Goal: Task Accomplishment & Management: Manage account settings

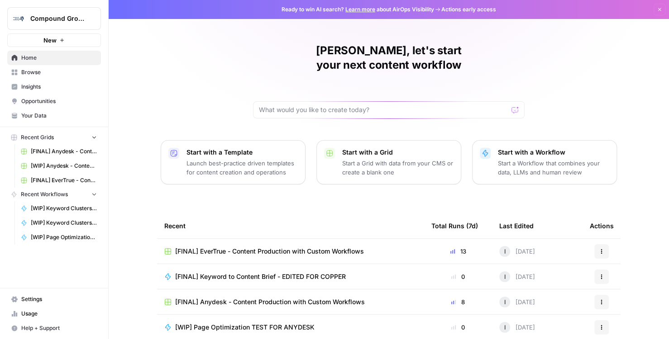
click at [34, 72] on span "Browse" at bounding box center [59, 72] width 76 height 8
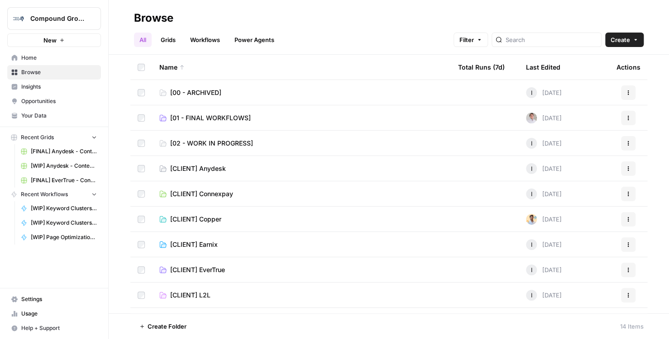
click at [42, 119] on span "Your Data" at bounding box center [59, 116] width 76 height 8
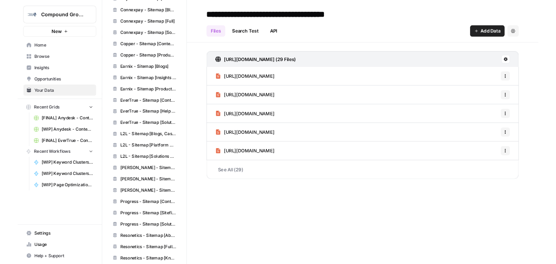
scroll to position [242, 0]
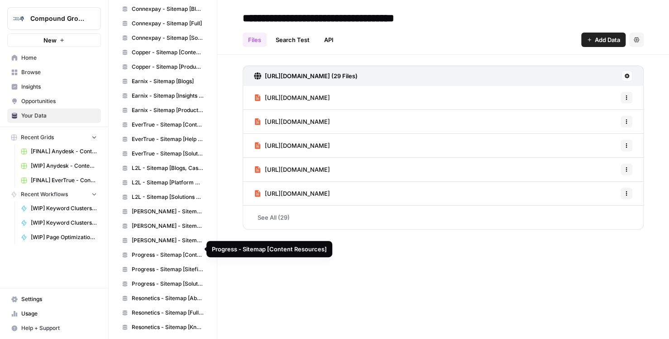
click at [170, 251] on span "Progress - Sitemap [Content Resources]" at bounding box center [168, 255] width 72 height 8
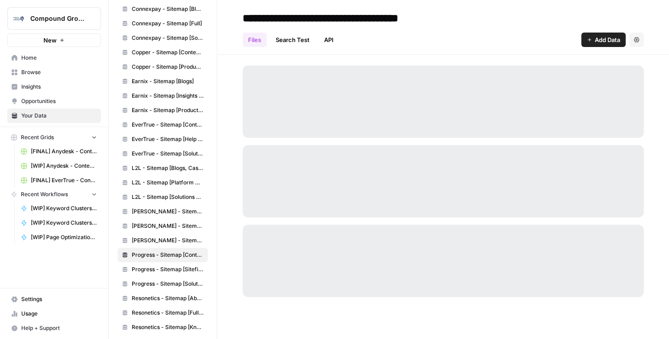
click at [634, 40] on icon "button" at bounding box center [635, 39] width 5 height 5
click at [617, 63] on span "Delete Knowledge Base" at bounding box center [598, 61] width 67 height 9
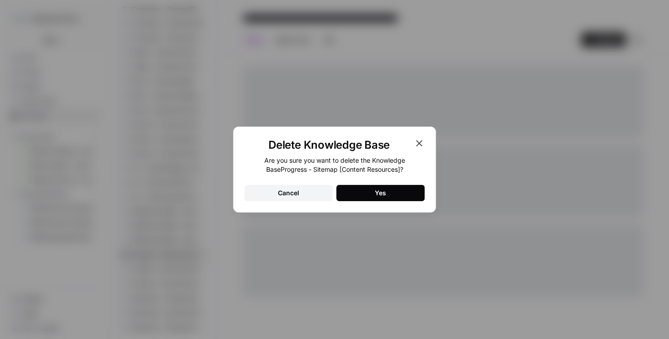
click at [358, 194] on button "Yes" at bounding box center [380, 193] width 88 height 16
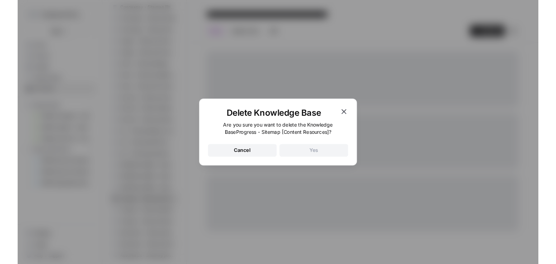
scroll to position [237, 0]
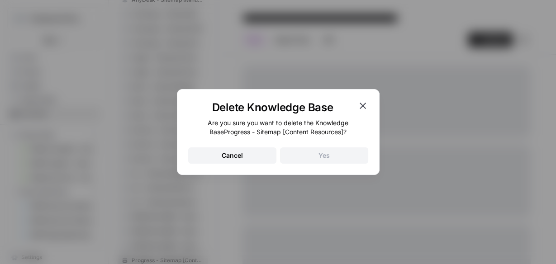
click at [365, 104] on icon "button" at bounding box center [362, 105] width 11 height 11
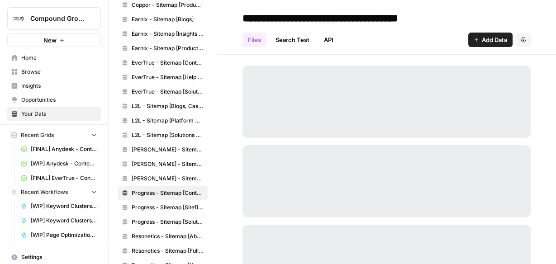
scroll to position [313, 0]
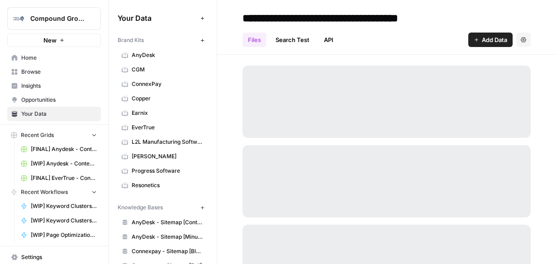
click at [164, 167] on span "Progress Software" at bounding box center [168, 171] width 72 height 8
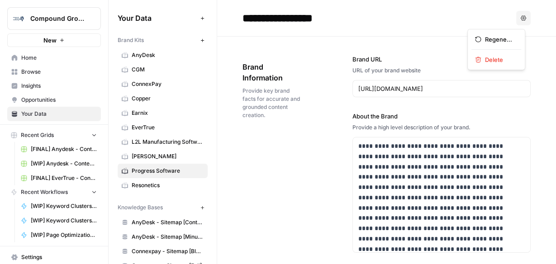
click at [516, 20] on button "Options" at bounding box center [523, 18] width 14 height 14
click at [494, 59] on span "Delete" at bounding box center [499, 59] width 29 height 9
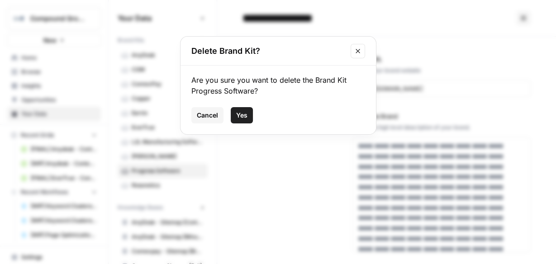
click at [212, 116] on span "Cancel" at bounding box center [207, 115] width 21 height 9
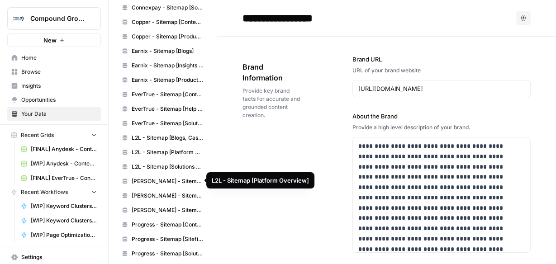
scroll to position [313, 0]
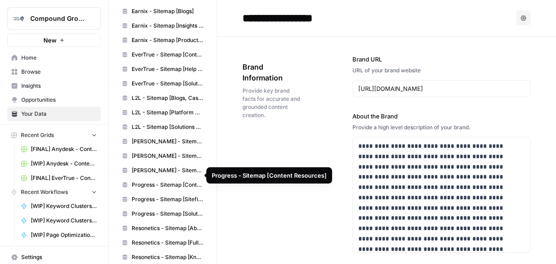
click at [171, 181] on span "Progress - Sitemap [Content Resources]" at bounding box center [168, 185] width 72 height 8
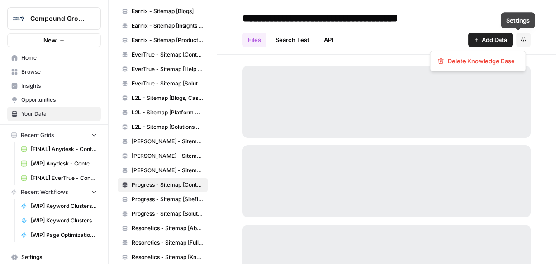
click at [521, 38] on icon "button" at bounding box center [523, 39] width 5 height 5
click at [457, 62] on span "Delete Knowledge Base" at bounding box center [480, 61] width 67 height 9
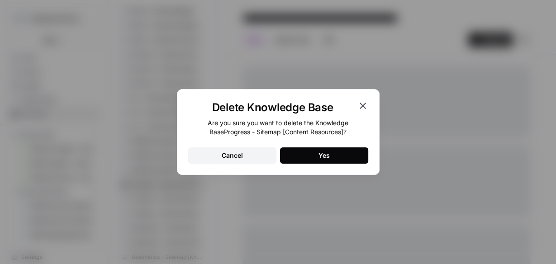
click at [308, 147] on button "Yes" at bounding box center [324, 155] width 88 height 16
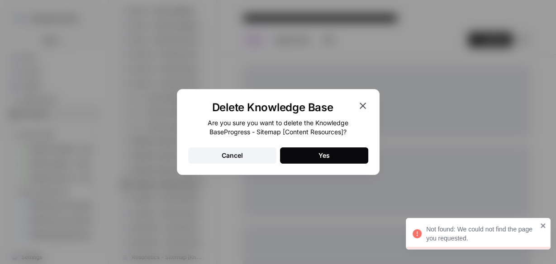
drag, startPoint x: 366, startPoint y: 104, endPoint x: 332, endPoint y: 112, distance: 34.4
click at [365, 103] on icon "button" at bounding box center [362, 105] width 11 height 11
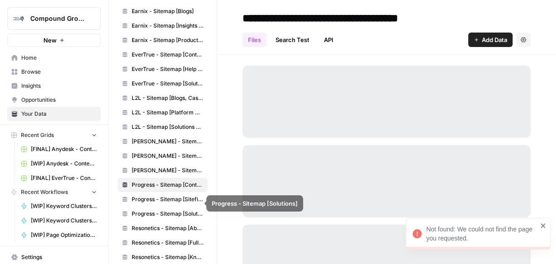
click at [169, 194] on link "Progress - Sitemap [Sitefinity]" at bounding box center [163, 199] width 90 height 14
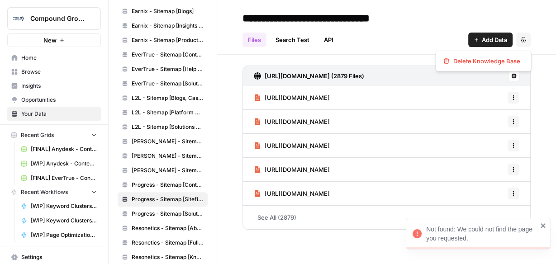
click at [522, 40] on icon "button" at bounding box center [523, 39] width 5 height 5
click at [496, 61] on span "Delete Knowledge Base" at bounding box center [486, 61] width 67 height 9
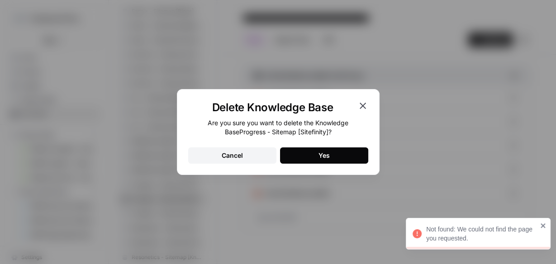
click at [304, 151] on button "Yes" at bounding box center [324, 155] width 88 height 16
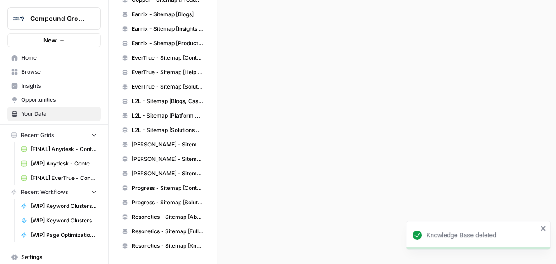
scroll to position [298, 0]
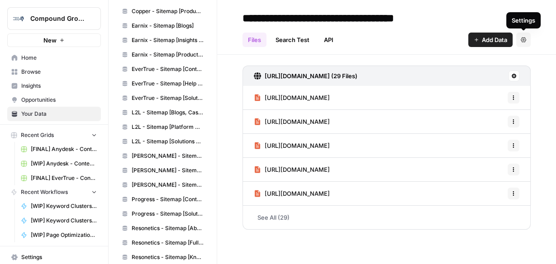
click at [528, 39] on button "Settings" at bounding box center [523, 40] width 14 height 14
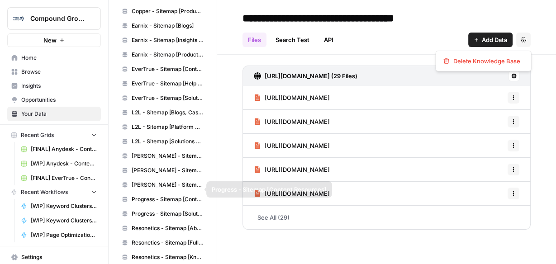
click at [145, 195] on span "Progress - Sitemap [Content Resources]" at bounding box center [168, 199] width 72 height 8
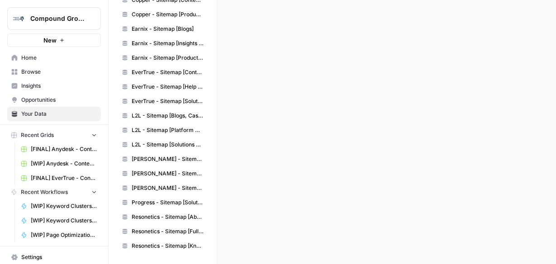
scroll to position [284, 0]
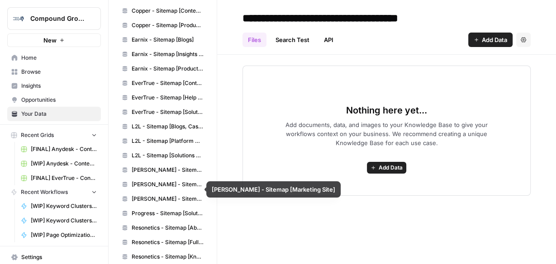
click at [170, 209] on span "Progress - Sitemap [Solutions]" at bounding box center [168, 213] width 72 height 8
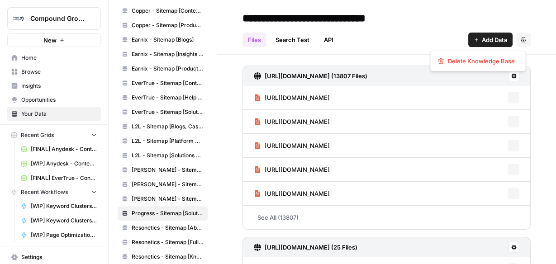
click at [516, 43] on button "Settings" at bounding box center [523, 40] width 14 height 14
click at [502, 62] on span "Delete Knowledge Base" at bounding box center [480, 61] width 67 height 9
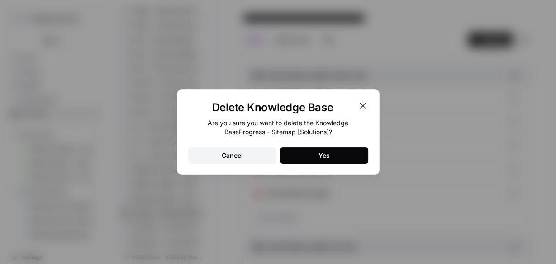
click at [346, 150] on button "Yes" at bounding box center [324, 155] width 88 height 16
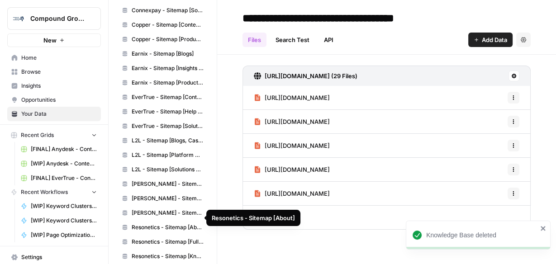
click at [171, 223] on span "Resonetics - Sitemap [About]" at bounding box center [168, 227] width 72 height 8
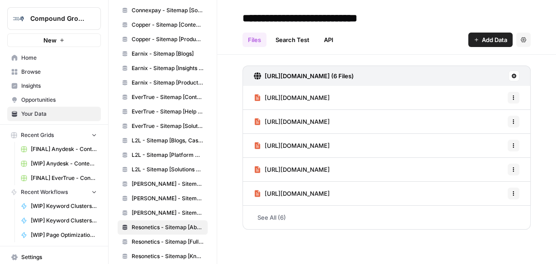
click at [173, 238] on span "Resonetics - Sitemap [Full Site as of [DATE]]" at bounding box center [168, 242] width 72 height 8
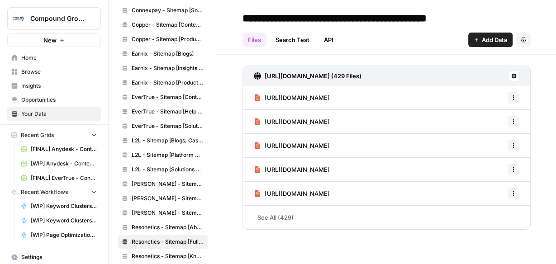
click at [174, 223] on span "Resonetics - Sitemap [About]" at bounding box center [168, 227] width 72 height 8
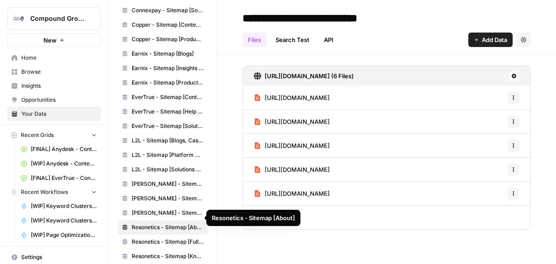
click at [183, 252] on span "Resonetics - Sitemap [Knowledge Center Content]" at bounding box center [168, 256] width 72 height 8
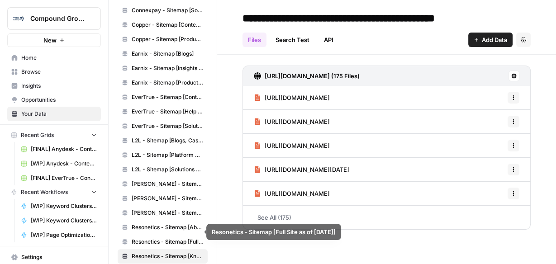
click at [183, 223] on span "Resonetics - Sitemap [About]" at bounding box center [168, 227] width 72 height 8
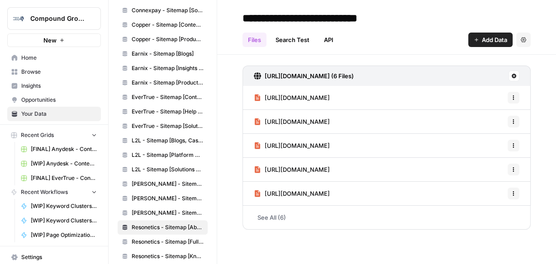
click at [521, 39] on button "Settings" at bounding box center [523, 40] width 14 height 14
click at [503, 64] on span "Delete Knowledge Base" at bounding box center [486, 61] width 67 height 9
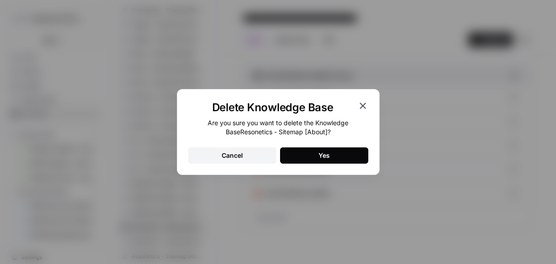
click at [317, 151] on button "Yes" at bounding box center [324, 155] width 88 height 16
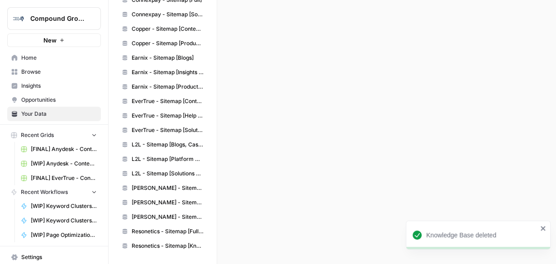
scroll to position [256, 0]
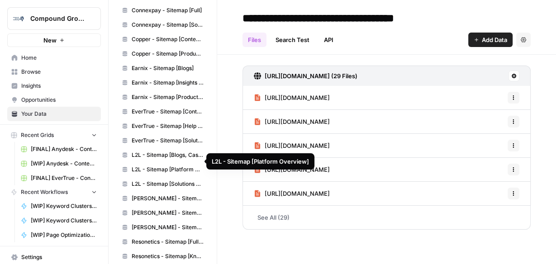
click at [184, 166] on span "L2L - Sitemap [Platform Overview]" at bounding box center [168, 170] width 72 height 8
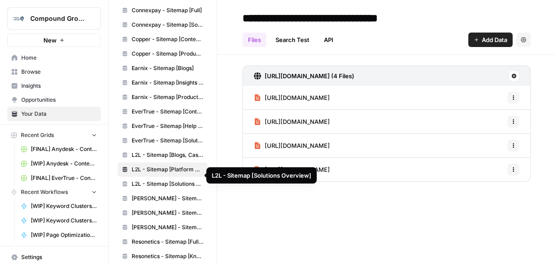
click at [184, 180] on span "L2L - Sitemap [Solutions Overview]" at bounding box center [168, 184] width 72 height 8
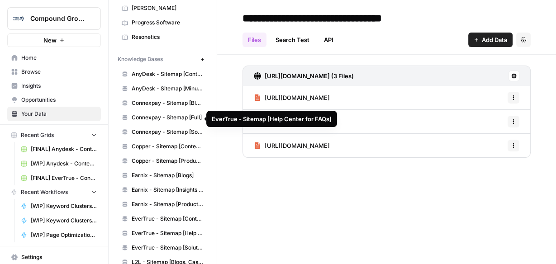
scroll to position [147, 0]
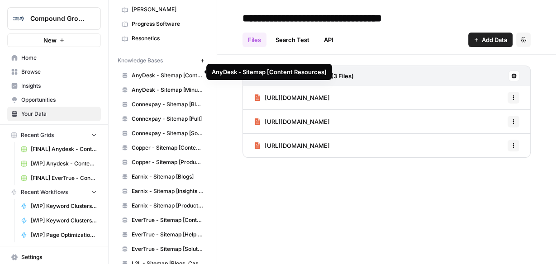
click at [173, 74] on span "AnyDesk - Sitemap [Content Resources]" at bounding box center [168, 75] width 72 height 8
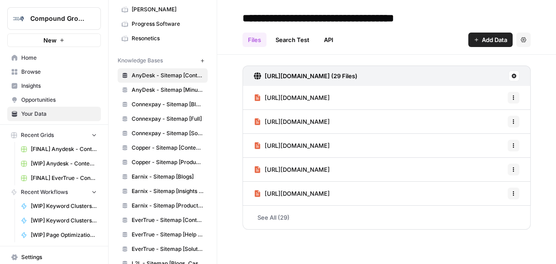
click at [166, 89] on span "AnyDesk - Sitemap [Minus Content Resources]" at bounding box center [168, 90] width 72 height 8
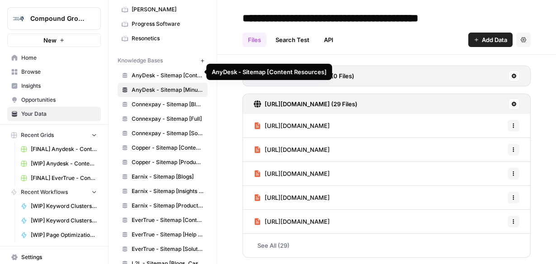
click at [166, 74] on span "AnyDesk - Sitemap [Content Resources]" at bounding box center [168, 75] width 72 height 8
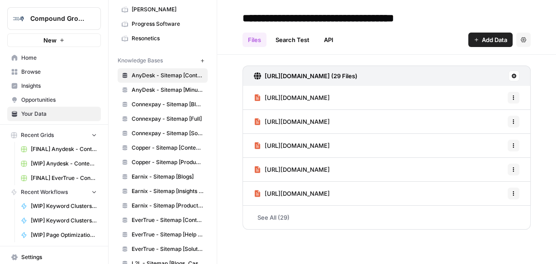
click at [303, 14] on input "**********" at bounding box center [349, 18] width 220 height 18
click at [167, 86] on span "AnyDesk - Sitemap [Minus Content Resources]" at bounding box center [168, 90] width 72 height 8
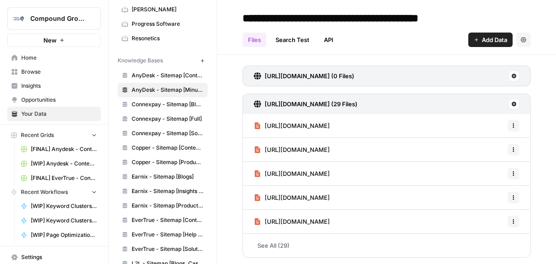
click at [354, 71] on h3 "https://anydesk.com/en/sitemap.xml (0 Files)" at bounding box center [310, 75] width 90 height 9
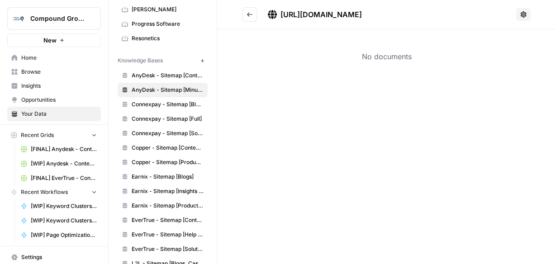
click at [250, 15] on icon "Go back" at bounding box center [250, 14] width 6 height 6
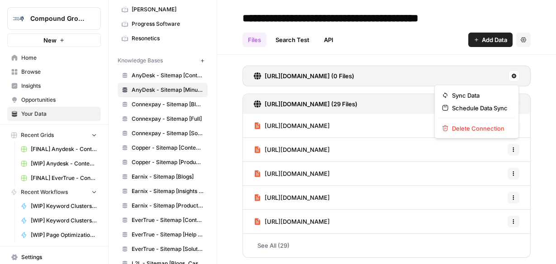
click at [512, 71] on button at bounding box center [513, 76] width 11 height 11
click at [393, 34] on div "Files Search Test API Add Data Settings" at bounding box center [386, 36] width 288 height 22
click at [275, 74] on h3 "https://anydesk.com/en/sitemap.xml (0 Files)" at bounding box center [310, 75] width 90 height 9
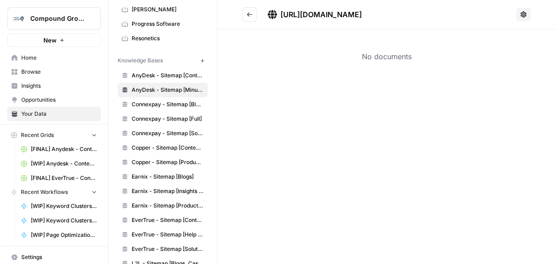
drag, startPoint x: 439, startPoint y: 16, endPoint x: 280, endPoint y: 14, distance: 159.2
click at [280, 14] on div "https://anydesk.com/en/sitemap.xml" at bounding box center [390, 14] width 245 height 11
copy span "https://anydesk.com/en/sitemap.xml"
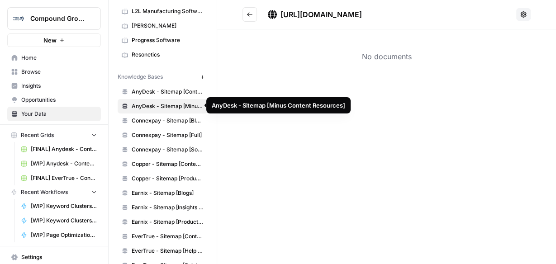
scroll to position [111, 0]
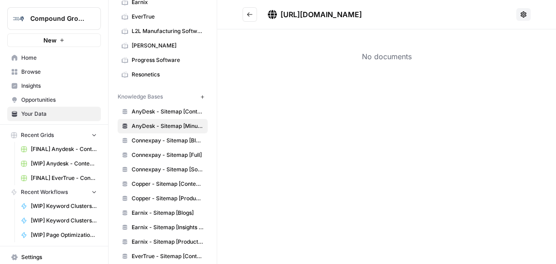
click at [246, 14] on button "Go back" at bounding box center [249, 14] width 14 height 14
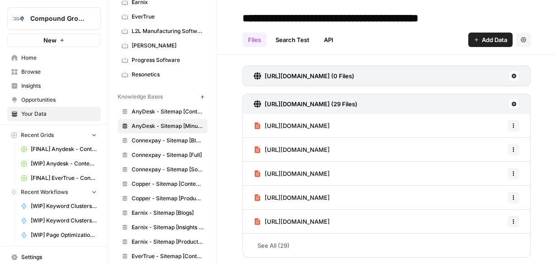
click at [517, 77] on button at bounding box center [513, 76] width 11 height 11
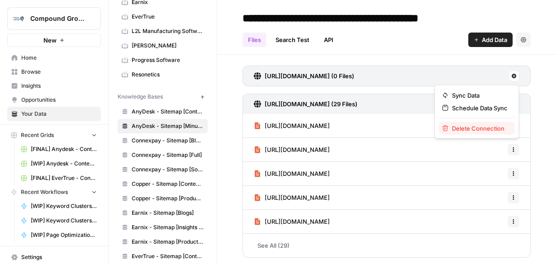
click at [487, 127] on span "Delete Connection" at bounding box center [480, 128] width 56 height 9
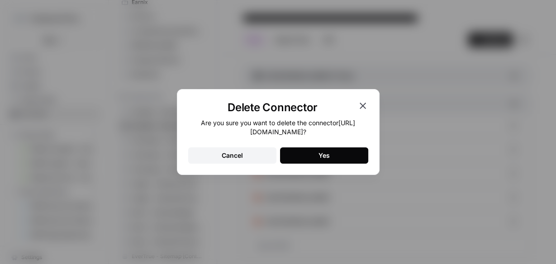
click at [330, 148] on button "Yes" at bounding box center [324, 155] width 88 height 16
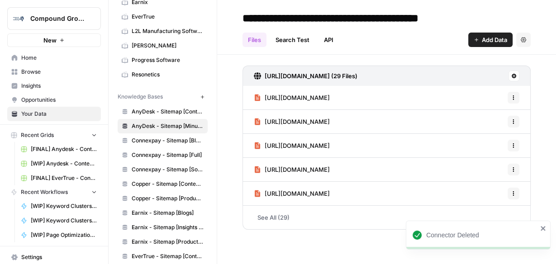
click at [517, 74] on button at bounding box center [513, 76] width 11 height 11
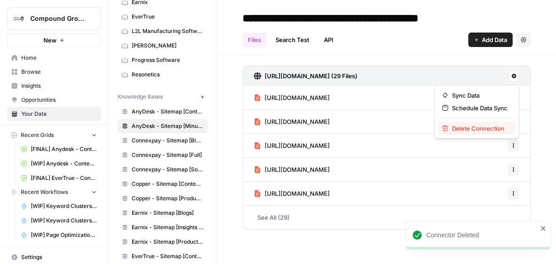
click at [488, 128] on span "Delete Connection" at bounding box center [480, 128] width 56 height 9
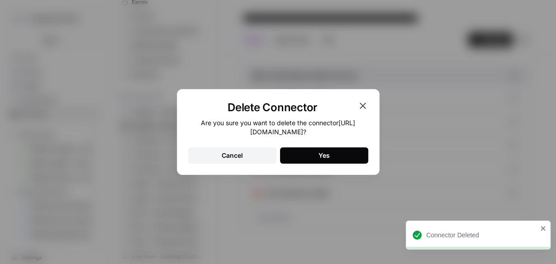
click at [348, 161] on button "Yes" at bounding box center [324, 155] width 88 height 16
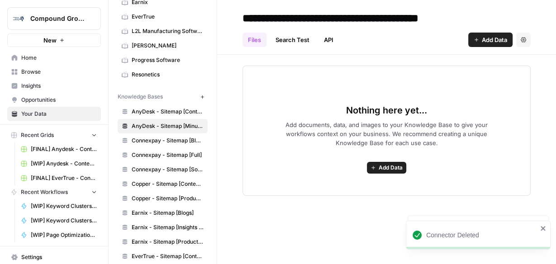
click at [482, 40] on span "Add Data" at bounding box center [494, 39] width 25 height 9
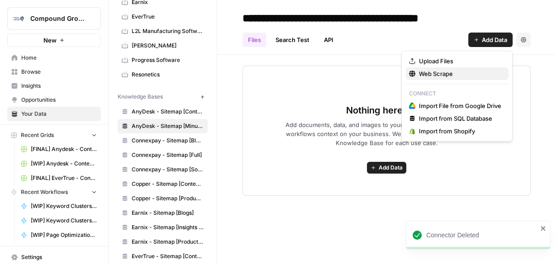
click at [423, 72] on span "Web Scrape" at bounding box center [460, 73] width 82 height 9
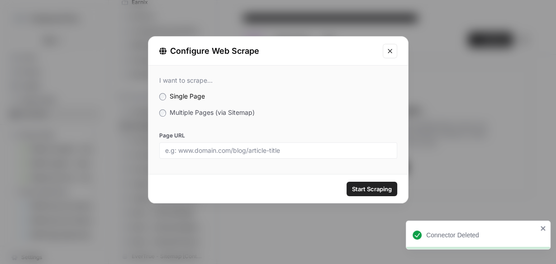
click at [190, 114] on span "Multiple Pages (via Sitemap)" at bounding box center [212, 113] width 85 height 8
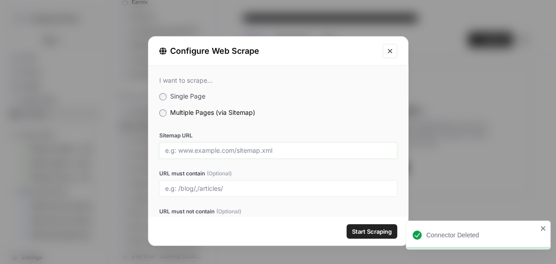
click at [208, 153] on input "Sitemap URL" at bounding box center [278, 151] width 226 height 8
paste input "https://www.anydesk.com/sitemap.xml"
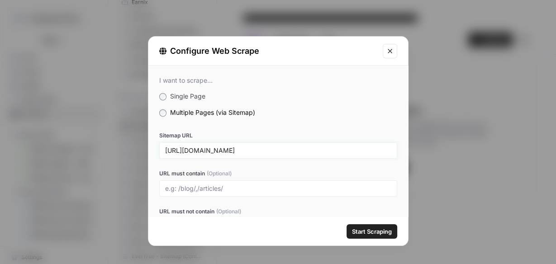
type input "https://www.anydesk.com/sitemap.xml"
drag, startPoint x: 359, startPoint y: 233, endPoint x: 366, endPoint y: 225, distance: 10.6
click at [359, 232] on span "Start Scraping" at bounding box center [372, 231] width 40 height 9
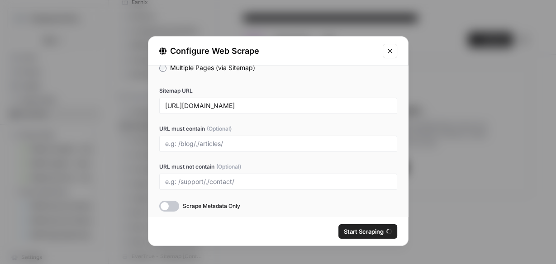
scroll to position [50, 0]
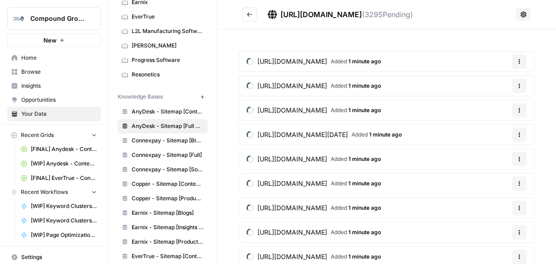
click at [145, 138] on span "Connexpay - Sitemap [Blogs & Whitepapers]" at bounding box center [168, 141] width 72 height 8
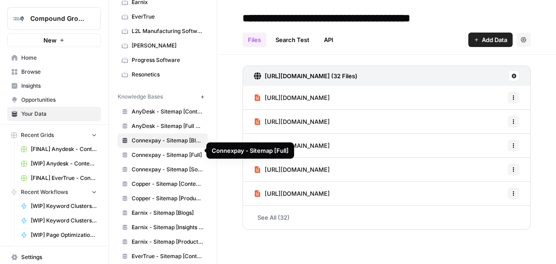
click at [148, 151] on span "Connexpay - Sitemap [Full]" at bounding box center [168, 155] width 72 height 8
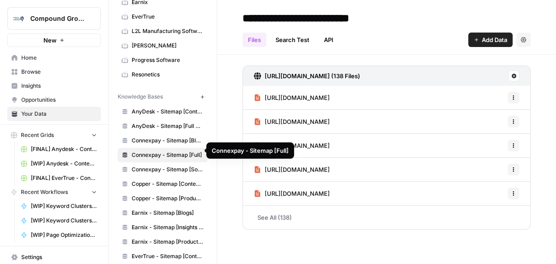
click at [152, 162] on link "Connexpay - Sitemap [Solutions]" at bounding box center [163, 169] width 90 height 14
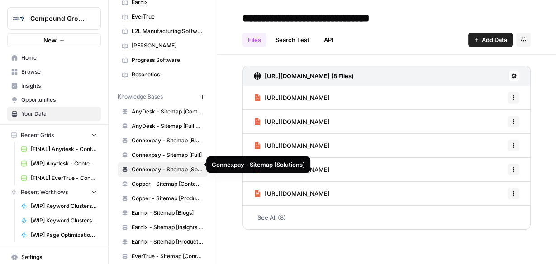
click at [153, 151] on span "Connexpay - Sitemap [Full]" at bounding box center [168, 155] width 72 height 8
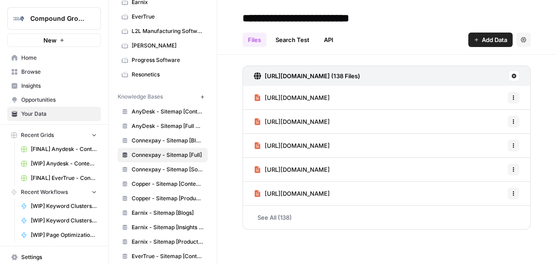
click at [153, 139] on span "Connexpay - Sitemap [Blogs & Whitepapers]" at bounding box center [168, 141] width 72 height 8
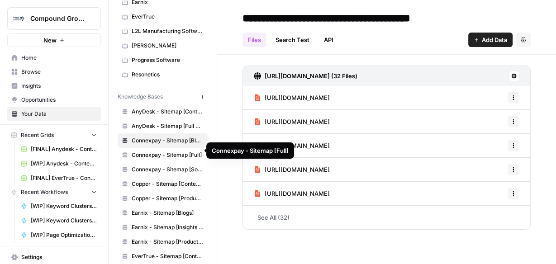
click at [153, 151] on span "Connexpay - Sitemap [Full]" at bounding box center [168, 155] width 72 height 8
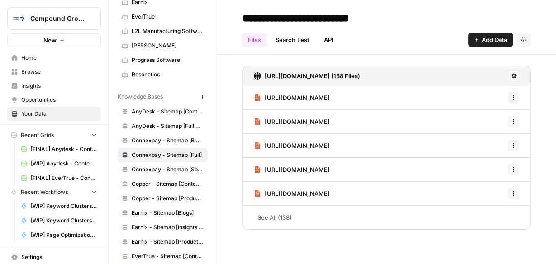
click at [180, 166] on span "Connexpay - Sitemap [Solutions]" at bounding box center [168, 170] width 72 height 8
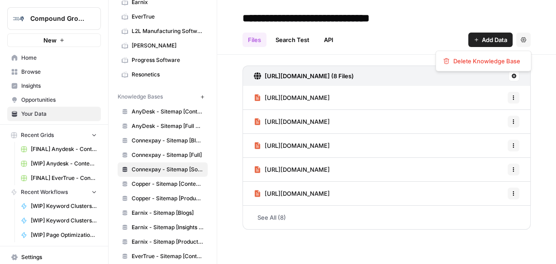
click at [524, 39] on icon "button" at bounding box center [523, 39] width 5 height 5
click at [504, 61] on span "Delete Knowledge Base" at bounding box center [486, 61] width 67 height 9
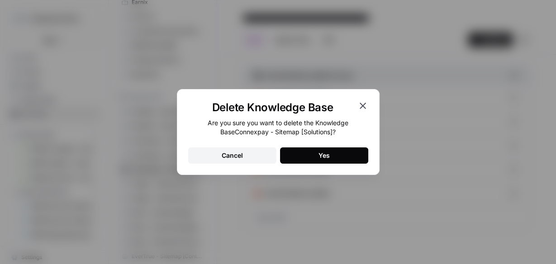
click at [332, 146] on div "Are you sure you want to delete the Knowledge Base Connexpay - Sitemap [Solutio…" at bounding box center [278, 141] width 180 height 45
click at [321, 151] on div "Yes" at bounding box center [323, 155] width 11 height 9
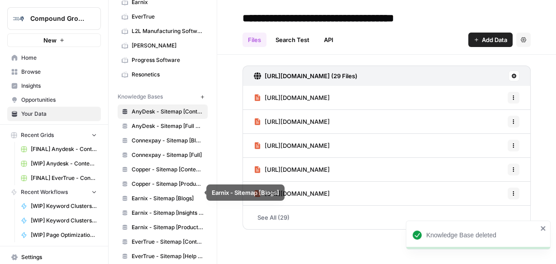
click at [143, 195] on span "Earnix - Sitemap [Blogs]" at bounding box center [168, 198] width 72 height 8
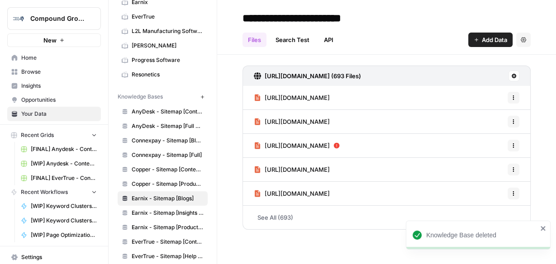
click at [144, 209] on span "Earnix - Sitemap [Insights Center - Brochures, Webinars, Videos, Infographics, …" at bounding box center [168, 213] width 72 height 8
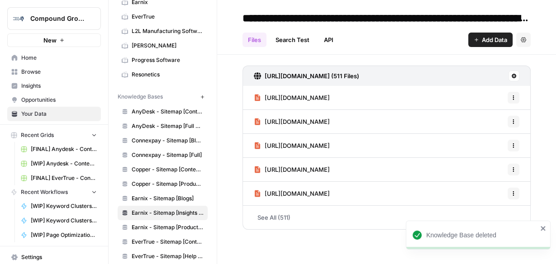
click at [145, 195] on span "Earnix - Sitemap [Blogs]" at bounding box center [168, 198] width 72 height 8
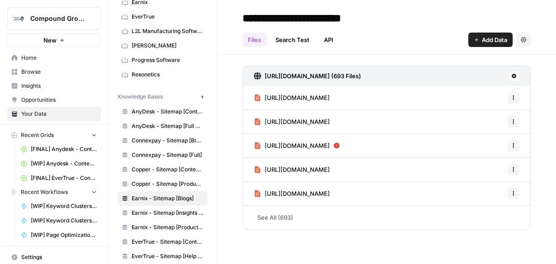
click at [148, 209] on span "Earnix - Sitemap [Insights Center - Brochures, Webinars, Videos, Infographics, …" at bounding box center [168, 213] width 72 height 8
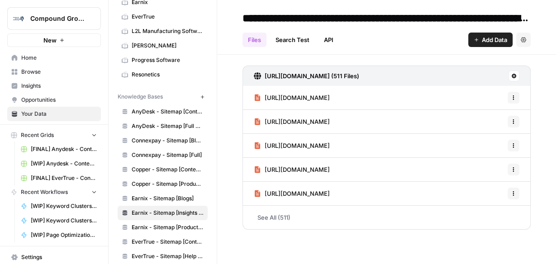
drag, startPoint x: 389, startPoint y: 79, endPoint x: 264, endPoint y: 79, distance: 125.3
click at [264, 79] on div "https://earnix.com/sitemap.xml (511 Files)" at bounding box center [386, 76] width 288 height 20
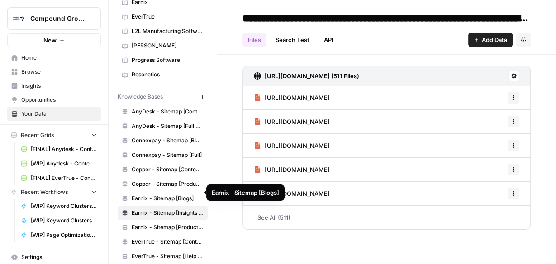
click at [163, 194] on span "Earnix - Sitemap [Blogs]" at bounding box center [168, 198] width 72 height 8
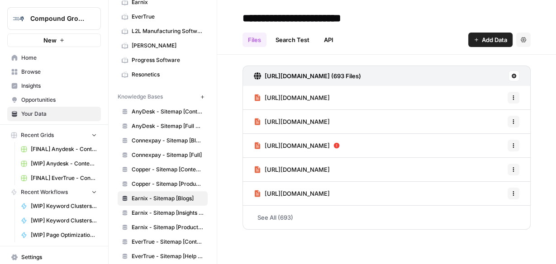
drag, startPoint x: 436, startPoint y: 72, endPoint x: 265, endPoint y: 75, distance: 171.5
click at [265, 75] on div "https://earnix.com/sitemaps/sitemap-blog.xml (693 Files)" at bounding box center [386, 76] width 288 height 20
click at [361, 80] on link "https://earnix.com/sitemaps/sitemap-blog.xml (693 Files)" at bounding box center [307, 76] width 107 height 20
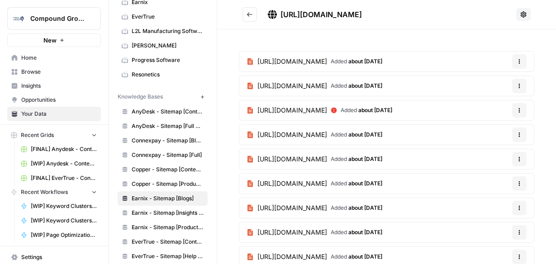
drag, startPoint x: 454, startPoint y: 14, endPoint x: 280, endPoint y: 13, distance: 174.1
click at [280, 13] on div "https://earnix.com/sitemaps/sitemap-blog.xml" at bounding box center [390, 14] width 245 height 11
copy span "https://earnix.com/sitemaps/sitemap-blog.xml"
click at [252, 17] on icon "Go back" at bounding box center [250, 14] width 6 height 6
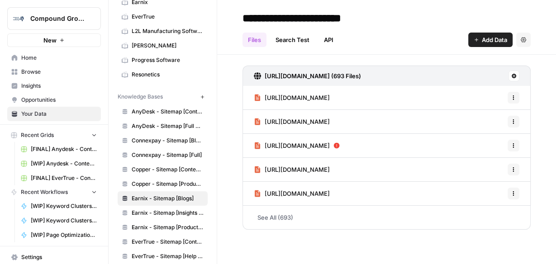
click at [152, 209] on span "Earnix - Sitemap [Insights Center - Brochures, Webinars, Videos, Infographics, …" at bounding box center [168, 213] width 72 height 8
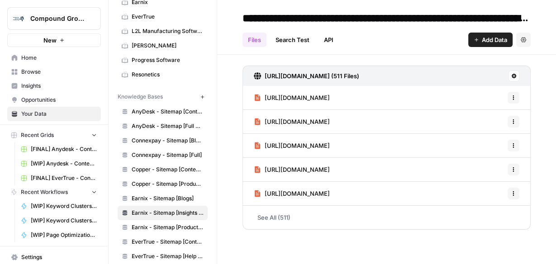
click at [482, 39] on span "Add Data" at bounding box center [494, 39] width 25 height 9
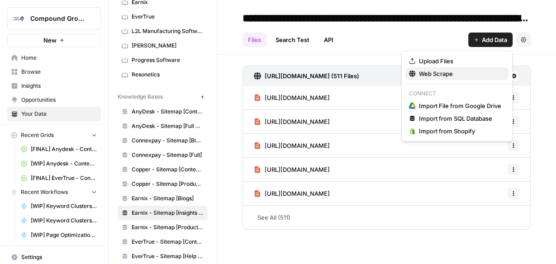
click at [452, 76] on span "Web Scrape" at bounding box center [460, 73] width 82 height 9
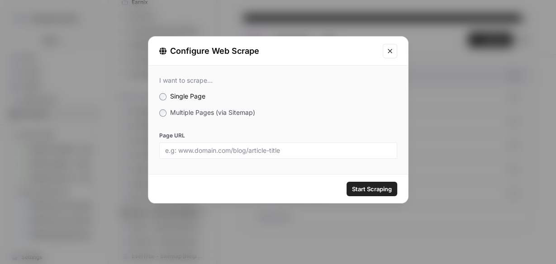
click at [198, 113] on span "Multiple Pages (via Sitemap)" at bounding box center [212, 113] width 85 height 8
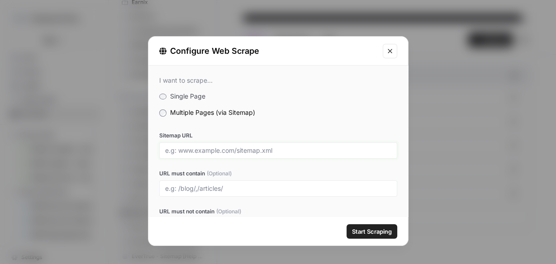
click at [206, 153] on input "Sitemap URL" at bounding box center [278, 151] width 226 height 8
paste input "https://earnix.com/sitemaps/sitemap-blog.xml"
type input "https://earnix.com/sitemaps/sitemap-blog.xml"
click at [380, 237] on button "Start Scraping" at bounding box center [371, 231] width 51 height 14
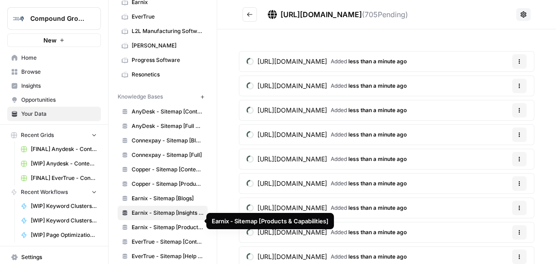
click at [158, 223] on span "Earnix - Sitemap [Products & Capabilities]" at bounding box center [168, 227] width 72 height 8
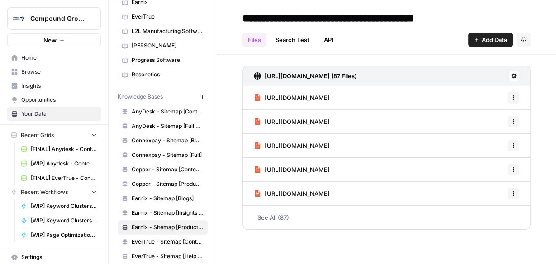
click at [491, 35] on span "Add Data" at bounding box center [494, 39] width 25 height 9
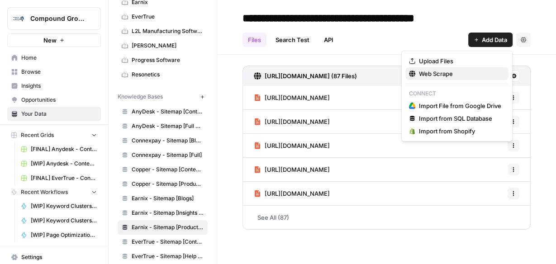
click at [446, 75] on span "Web Scrape" at bounding box center [460, 73] width 82 height 9
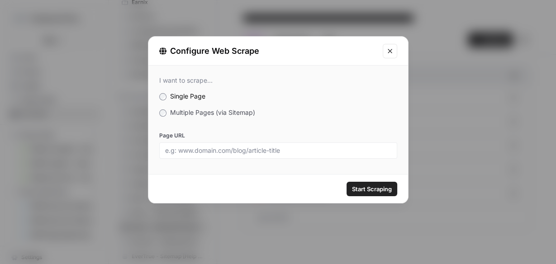
click at [193, 109] on span "Multiple Pages (via Sitemap)" at bounding box center [212, 113] width 85 height 8
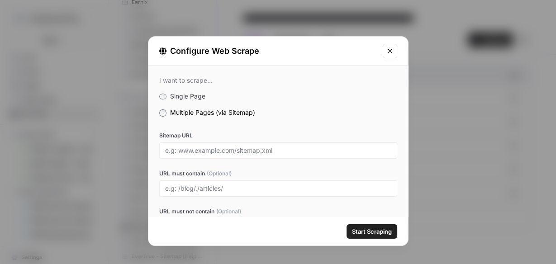
click at [213, 156] on div at bounding box center [278, 150] width 238 height 16
click at [263, 144] on div at bounding box center [278, 150] width 238 height 16
click at [269, 140] on div "Sitemap URL" at bounding box center [278, 145] width 238 height 27
click at [270, 146] on div at bounding box center [278, 150] width 238 height 16
click at [271, 150] on input "Sitemap URL" at bounding box center [278, 151] width 226 height 8
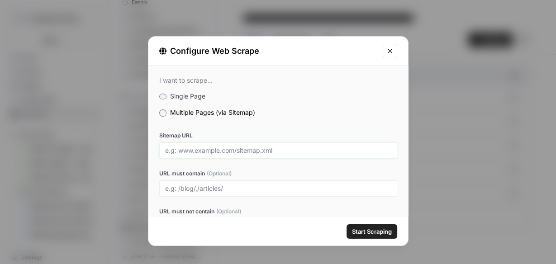
paste input "https://earnix.com/sitemap.xml"
type input "https://earnix.com/sitemap.xml"
click at [363, 231] on span "Start Scraping" at bounding box center [372, 231] width 40 height 9
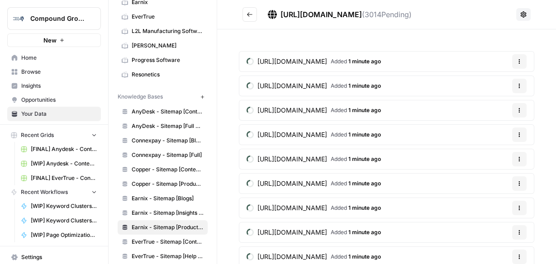
click at [250, 14] on icon "Go back" at bounding box center [250, 14] width 6 height 6
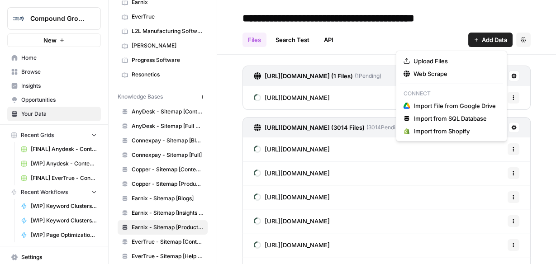
click at [484, 38] on span "Add Data" at bounding box center [494, 39] width 25 height 9
click at [440, 75] on span "Web Scrape" at bounding box center [454, 73] width 82 height 9
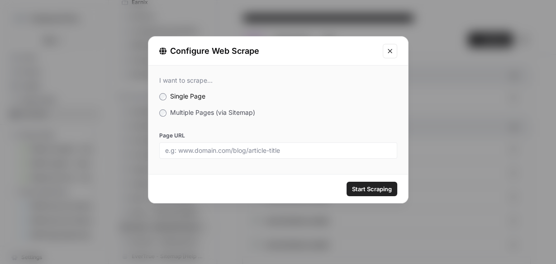
click at [185, 113] on span "Multiple Pages (via Sitemap)" at bounding box center [212, 113] width 85 height 8
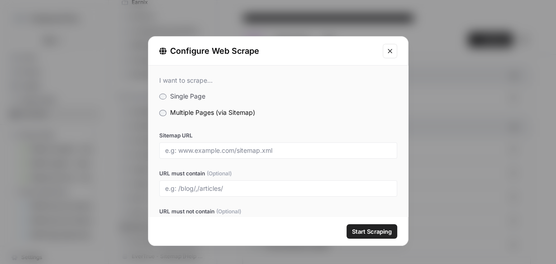
click at [208, 143] on div at bounding box center [278, 150] width 238 height 16
click at [256, 156] on div at bounding box center [278, 150] width 238 height 16
click at [279, 150] on input "Sitemap URL" at bounding box center [278, 151] width 226 height 8
paste input "https://earnix.com/sitemaps/sitemap-pages.xml"
type input "https://earnix.com/sitemaps/sitemap-pages.xml"
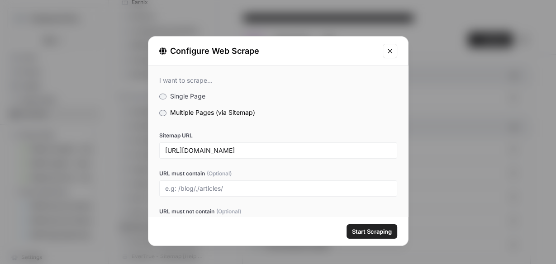
click at [368, 232] on span "Start Scraping" at bounding box center [372, 231] width 40 height 9
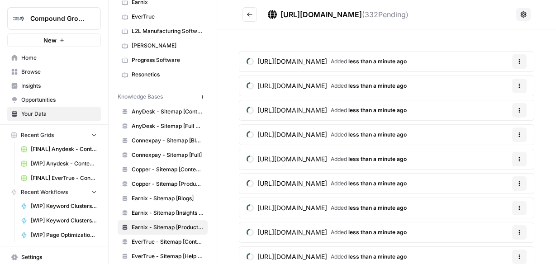
click at [251, 16] on icon "Go back" at bounding box center [250, 14] width 6 height 6
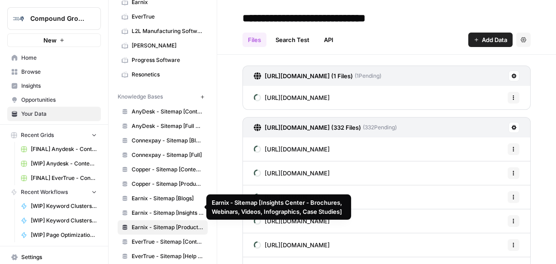
click at [175, 196] on span "Earnix - Sitemap [Blogs]" at bounding box center [168, 198] width 72 height 8
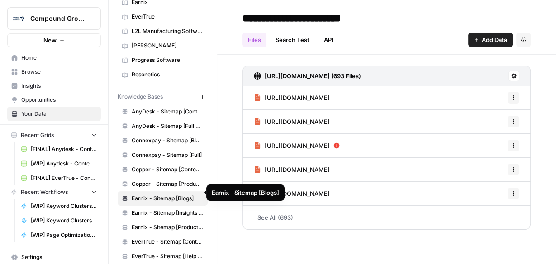
click at [174, 206] on link "Earnix - Sitemap [Insights Center - Brochures, Webinars, Videos, Infographics, …" at bounding box center [163, 213] width 90 height 14
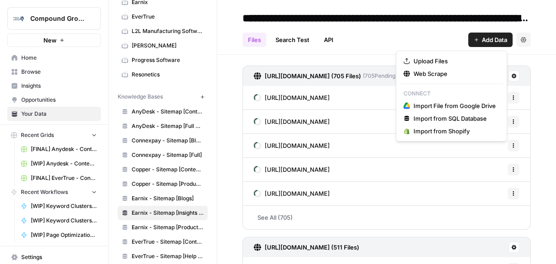
click at [494, 39] on span "Add Data" at bounding box center [494, 39] width 25 height 9
click at [460, 72] on span "Web Scrape" at bounding box center [454, 73] width 82 height 9
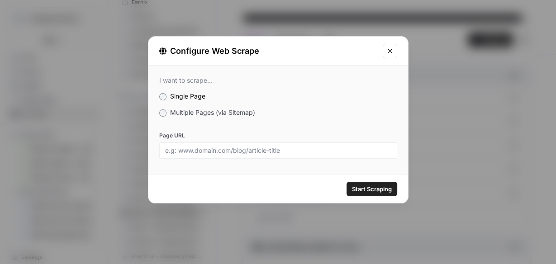
click at [269, 138] on div "Page URL" at bounding box center [278, 145] width 238 height 27
click at [325, 147] on input "Page URL" at bounding box center [278, 151] width 226 height 8
click at [229, 118] on div "I want to scrape... Single Page Multiple Pages (via Sitemap) Page URL" at bounding box center [278, 118] width 260 height 104
click at [232, 110] on span "Multiple Pages (via Sitemap)" at bounding box center [212, 113] width 85 height 8
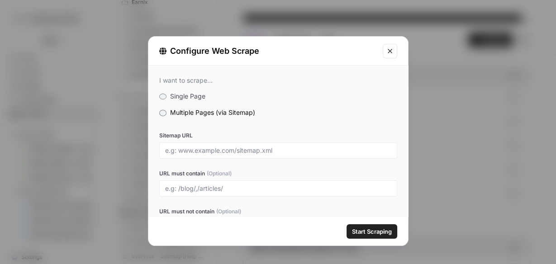
click at [261, 144] on div at bounding box center [278, 150] width 238 height 16
click at [304, 157] on div at bounding box center [278, 150] width 238 height 16
click at [305, 152] on input "Sitemap URL" at bounding box center [278, 151] width 226 height 8
paste input "https://earnix.com/sitemaps/sitemap-brochures.xml"
type input "https://earnix.com/sitemaps/sitemap-brochures.xml"
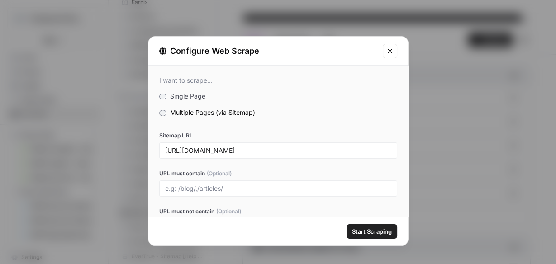
click at [359, 234] on span "Start Scraping" at bounding box center [372, 231] width 40 height 9
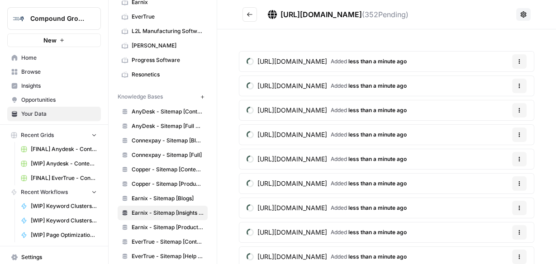
click at [253, 18] on button "Go back" at bounding box center [249, 14] width 14 height 14
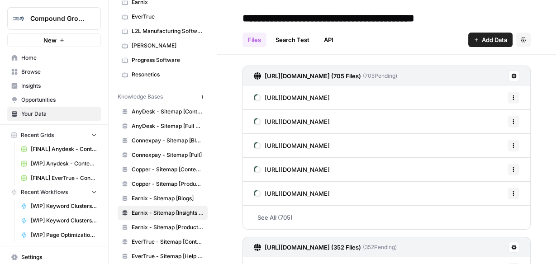
click at [482, 42] on span "Add Data" at bounding box center [494, 39] width 25 height 9
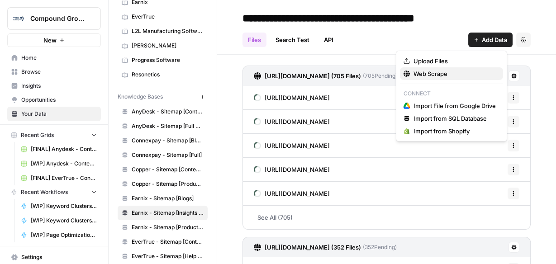
click at [440, 68] on button "Web Scrape" at bounding box center [451, 73] width 103 height 13
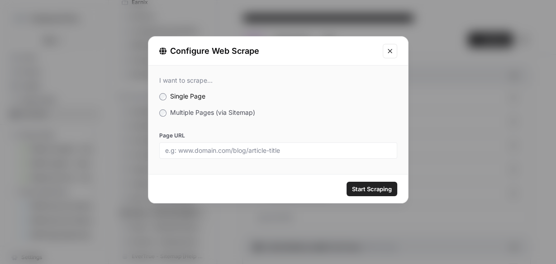
click at [183, 107] on div "I want to scrape... Single Page Multiple Pages (via Sitemap) Page URL" at bounding box center [278, 118] width 260 height 104
click at [160, 115] on label "Multiple Pages (via Sitemap)" at bounding box center [278, 112] width 238 height 9
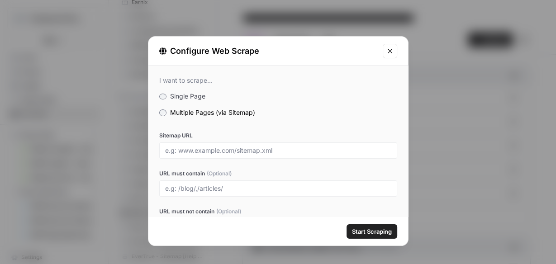
click at [199, 144] on div at bounding box center [278, 150] width 238 height 16
click at [203, 148] on input "Sitemap URL" at bounding box center [278, 151] width 226 height 8
paste input "https://earnix.com/sitemaps/sitemap-case_studies.xml"
type input "https://earnix.com/sitemaps/sitemap-case_studies.xml"
click at [387, 233] on span "Start Scraping" at bounding box center [372, 231] width 40 height 9
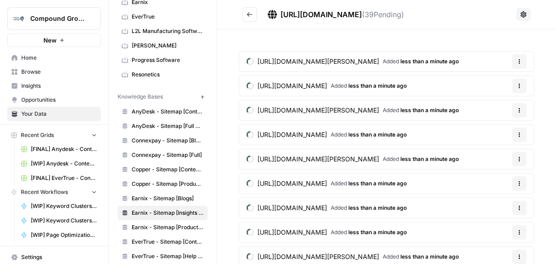
click at [247, 15] on icon "Go back" at bounding box center [250, 14] width 6 height 6
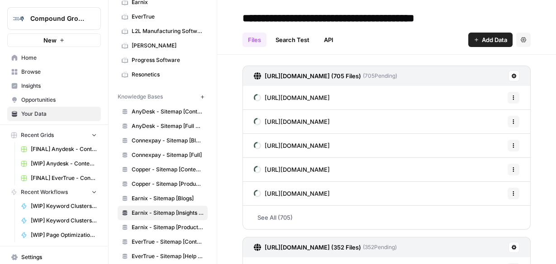
click at [489, 44] on button "Add Data" at bounding box center [490, 40] width 44 height 14
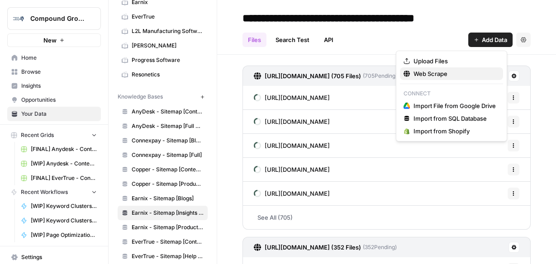
click at [450, 75] on span "Web Scrape" at bounding box center [454, 73] width 82 height 9
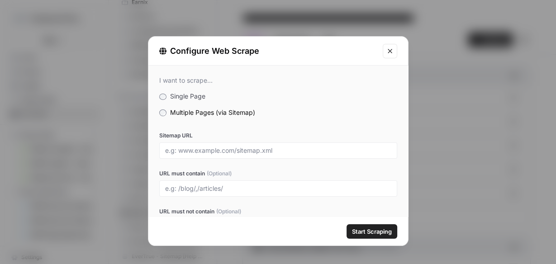
click at [195, 143] on div at bounding box center [278, 150] width 238 height 16
click at [200, 153] on input "Sitemap URL" at bounding box center [278, 151] width 226 height 8
paste input "https://earnix.com/sitemaps/sitemap-infographics.xml"
type input "https://earnix.com/sitemaps/sitemap-infographics.xml"
click at [375, 234] on span "Start Scraping" at bounding box center [372, 231] width 40 height 9
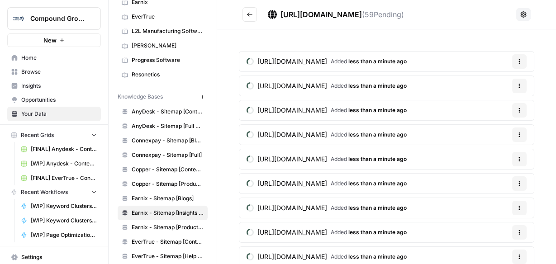
click at [249, 9] on button "Go back" at bounding box center [249, 14] width 14 height 14
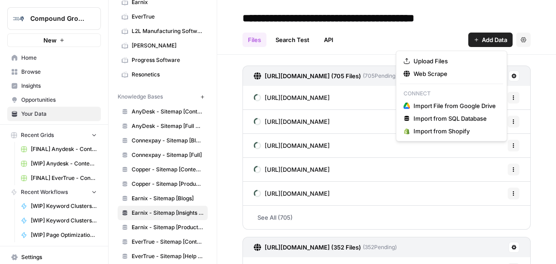
click at [478, 45] on button "Add Data" at bounding box center [490, 40] width 44 height 14
click at [438, 73] on span "Web Scrape" at bounding box center [454, 73] width 82 height 9
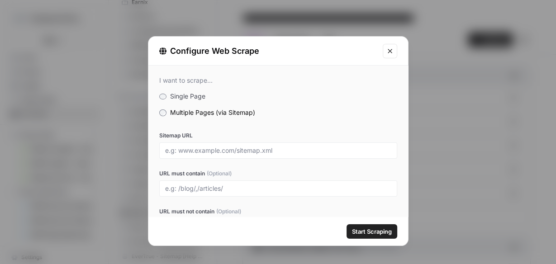
click at [208, 155] on div at bounding box center [278, 150] width 238 height 16
drag, startPoint x: 214, startPoint y: 150, endPoint x: 224, endPoint y: 148, distance: 10.0
click at [214, 150] on input "Sitemap URL" at bounding box center [278, 151] width 226 height 8
paste input "https://earnix.com/sitemaps/sitemap-newsroom.xml"
type input "https://earnix.com/sitemaps/sitemap-newsroom.xml"
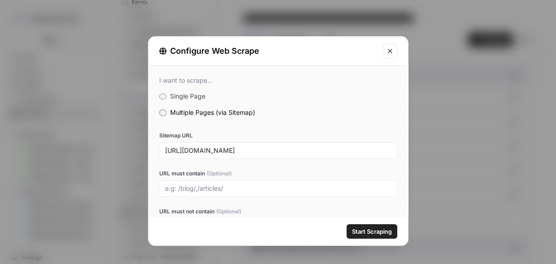
click at [365, 232] on span "Start Scraping" at bounding box center [372, 231] width 40 height 9
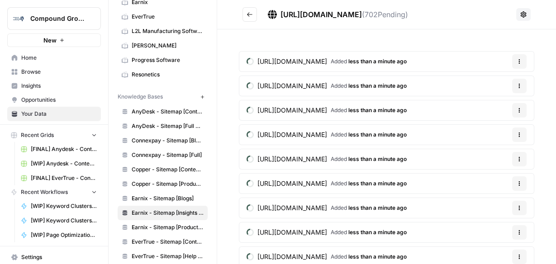
click at [248, 12] on button "Go back" at bounding box center [249, 14] width 14 height 14
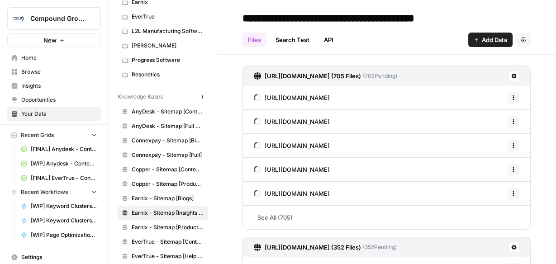
click at [482, 41] on span "Add Data" at bounding box center [494, 39] width 25 height 9
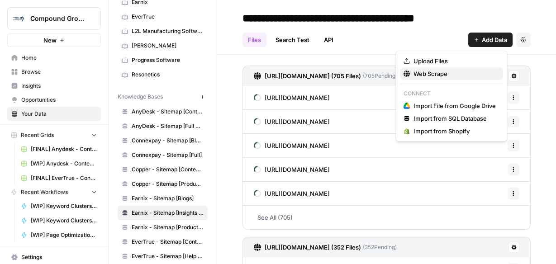
click at [447, 72] on span "Web Scrape" at bounding box center [454, 73] width 82 height 9
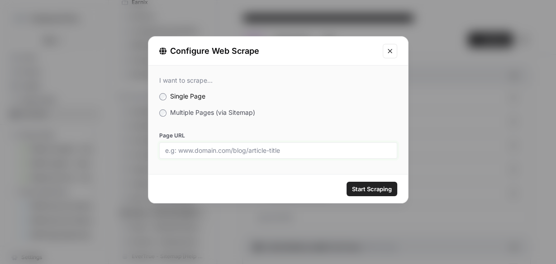
click at [237, 148] on input "Page URL" at bounding box center [278, 151] width 226 height 8
click at [166, 111] on label "Multiple Pages (via Sitemap)" at bounding box center [278, 112] width 238 height 9
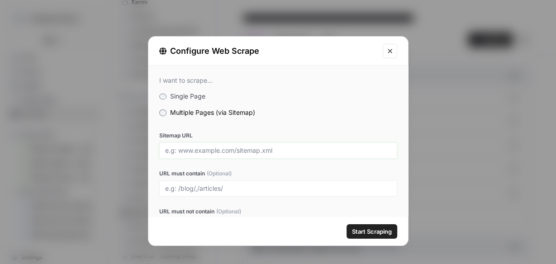
click at [182, 148] on input "Sitemap URL" at bounding box center [278, 151] width 226 height 8
paste input "https://earnix.com/sitemaps/sitemap-videos.xml"
type input "https://earnix.com/sitemaps/sitemap-videos.xml"
click at [370, 231] on span "Start Scraping" at bounding box center [372, 231] width 40 height 9
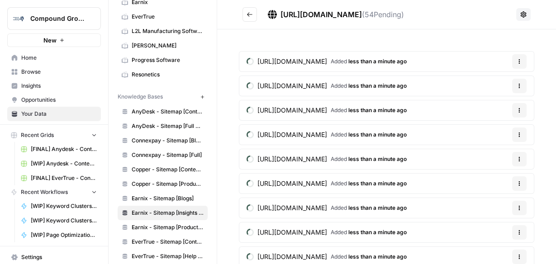
click at [253, 19] on button "Go back" at bounding box center [249, 14] width 14 height 14
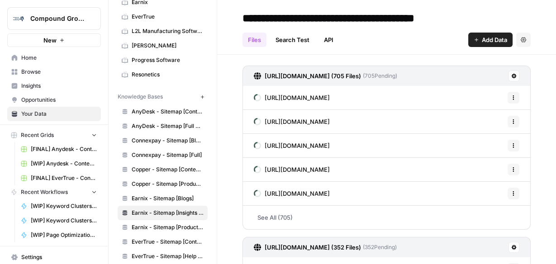
click at [482, 43] on span "Add Data" at bounding box center [494, 39] width 25 height 9
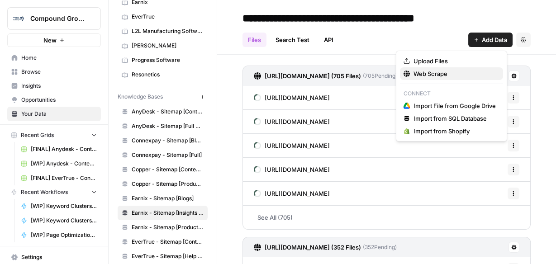
click at [427, 76] on span "Web Scrape" at bounding box center [454, 73] width 82 height 9
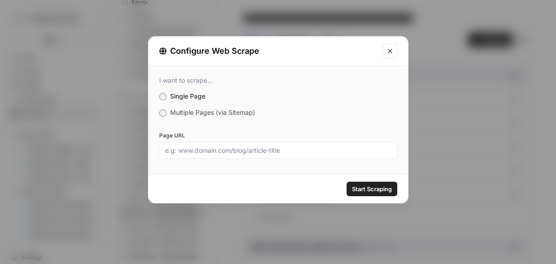
click at [164, 115] on label "Multiple Pages (via Sitemap)" at bounding box center [278, 112] width 238 height 9
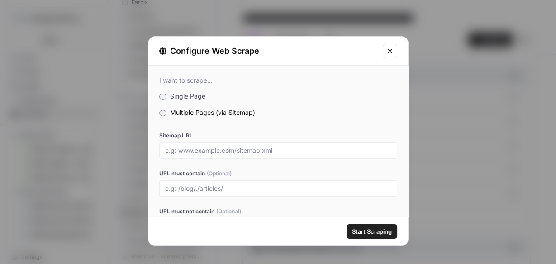
click at [192, 154] on div at bounding box center [278, 150] width 238 height 16
click at [201, 148] on input "Sitemap URL" at bounding box center [278, 151] width 226 height 8
paste input "https://earnix.com/sitemaps/sitemap-webinars.xml"
type input "https://earnix.com/sitemaps/sitemap-webinars.xml"
click at [356, 226] on button "Start Scraping" at bounding box center [371, 231] width 51 height 14
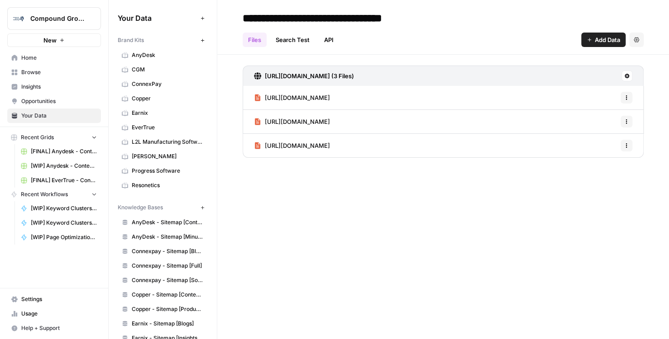
click at [160, 237] on span "AnyDesk - Sitemap [Minus Content Resources]" at bounding box center [168, 237] width 72 height 8
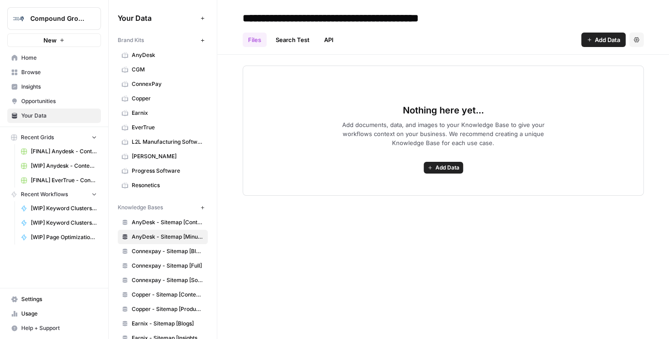
click at [454, 164] on span "Add Data" at bounding box center [447, 168] width 24 height 8
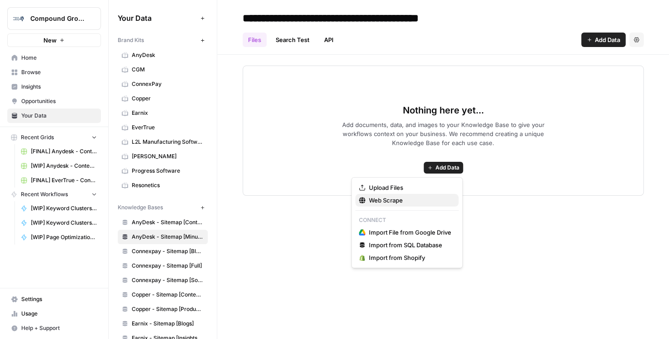
click at [394, 203] on span "Web Scrape" at bounding box center [410, 200] width 82 height 9
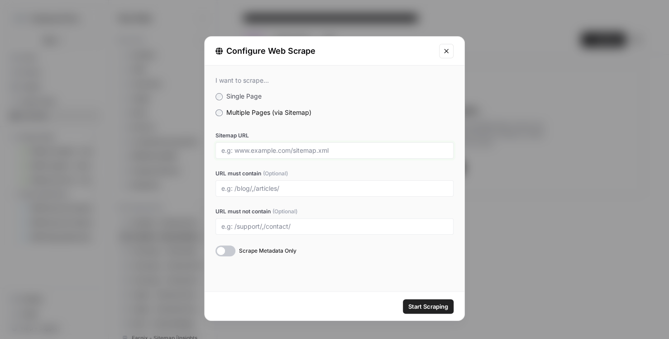
click at [256, 151] on input "Sitemap URL" at bounding box center [334, 151] width 226 height 8
paste input "https://anydesk.com/en/sitemap.xml"
type input "https://anydesk.com/en/sitemap.xml"
click at [382, 121] on div "I want to scrape... Single Page Multiple Pages (via Sitemap) Sitemap URL https:…" at bounding box center [334, 167] width 260 height 202
click at [422, 311] on button "Start Scraping" at bounding box center [428, 306] width 51 height 14
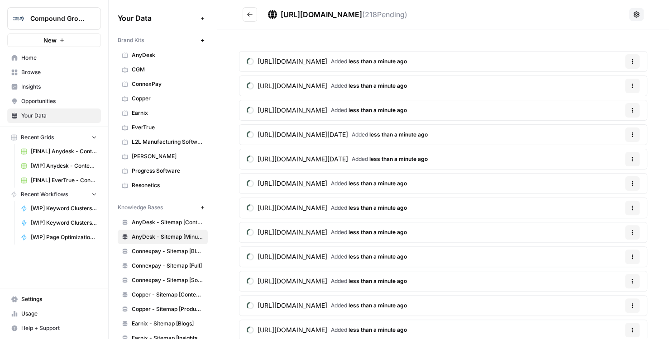
click at [251, 12] on icon "Go back" at bounding box center [250, 14] width 6 height 6
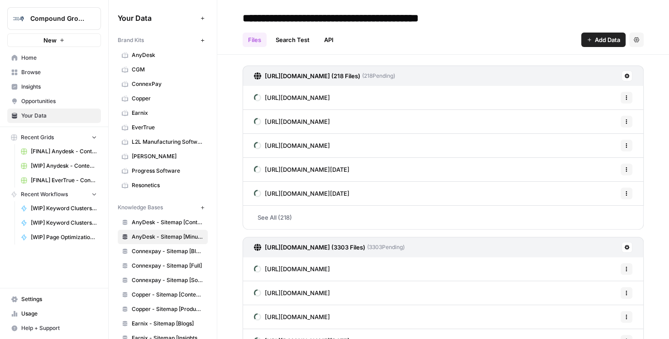
click at [371, 13] on input "**********" at bounding box center [366, 18] width 255 height 18
drag, startPoint x: 302, startPoint y: 15, endPoint x: 501, endPoint y: 18, distance: 199.0
click at [501, 18] on div "**********" at bounding box center [442, 18] width 401 height 14
click at [360, 12] on input "**********" at bounding box center [319, 18] width 161 height 18
type input "**********"
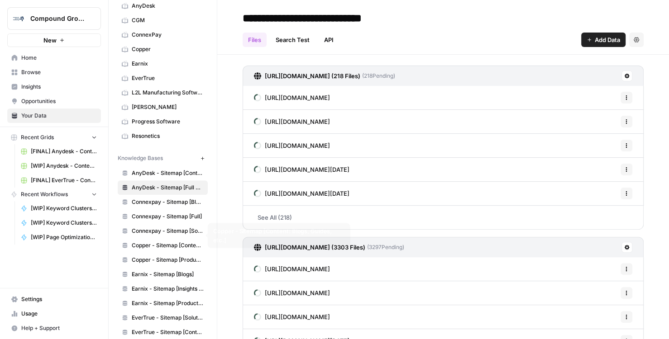
scroll to position [72, 0]
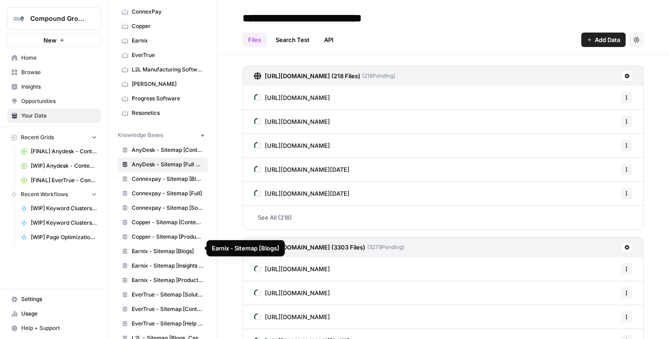
click at [163, 248] on span "Earnix - Sitemap [Blogs]" at bounding box center [168, 251] width 72 height 8
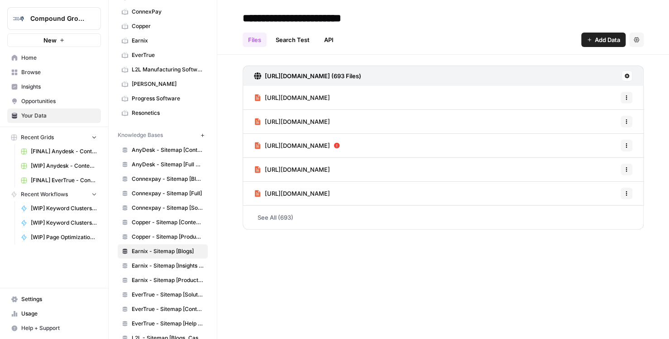
click at [634, 40] on icon "button" at bounding box center [635, 39] width 5 height 5
click at [624, 62] on span "Delete Knowledge Base" at bounding box center [598, 61] width 67 height 9
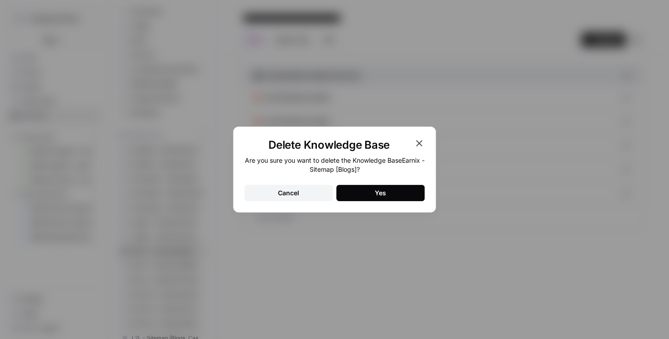
click at [384, 196] on div "Yes" at bounding box center [380, 193] width 11 height 9
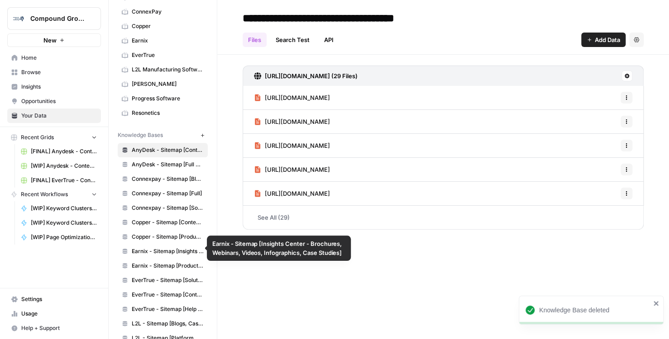
click at [154, 253] on link "Earnix - Sitemap [Insights Center - Brochures, Webinars, Videos, Infographics, …" at bounding box center [163, 251] width 90 height 14
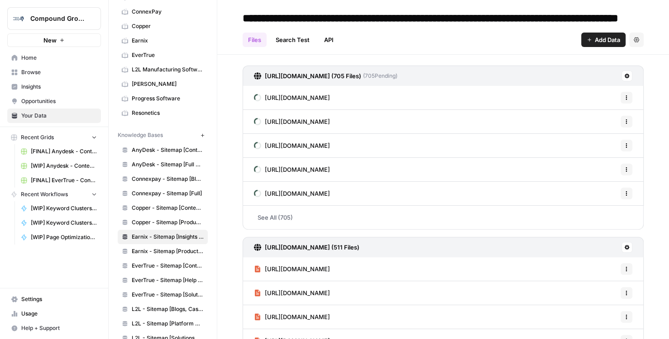
click at [417, 15] on input "**********" at bounding box center [443, 18] width 408 height 18
drag, startPoint x: 419, startPoint y: 15, endPoint x: 671, endPoint y: 21, distance: 252.0
click at [668, 21] on html "Compound Growth New Home Browse Insights Opportunities Your Data Recent Grids […" at bounding box center [334, 169] width 669 height 339
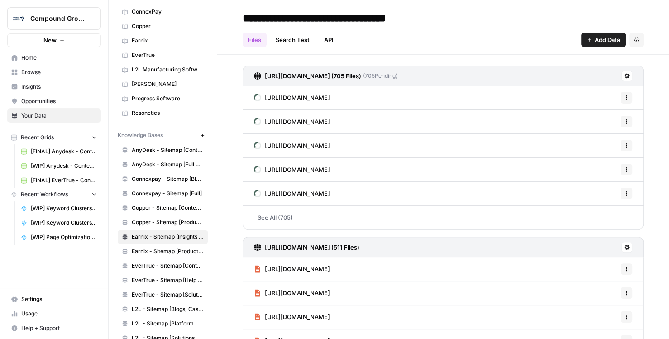
scroll to position [0, 0]
type input "**********"
click at [171, 251] on span "Earnix - Sitemap [Products & Capabilities]" at bounding box center [168, 251] width 72 height 8
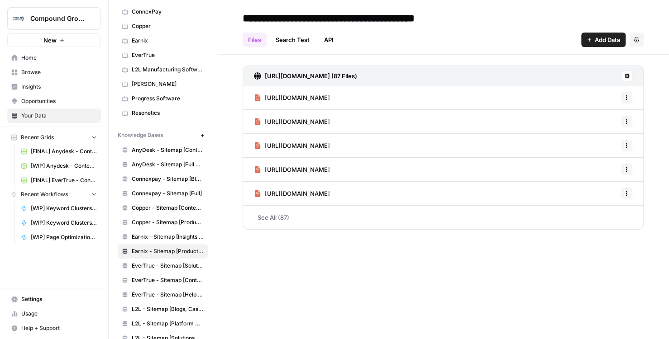
click at [171, 235] on span "Earnix - Sitemap [Insights Center & Blogs]" at bounding box center [168, 237] width 72 height 8
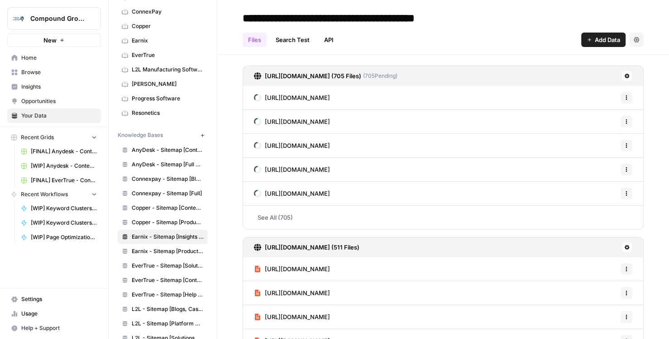
click at [172, 244] on link "Earnix - Sitemap [Products & Capabilities]" at bounding box center [163, 251] width 90 height 14
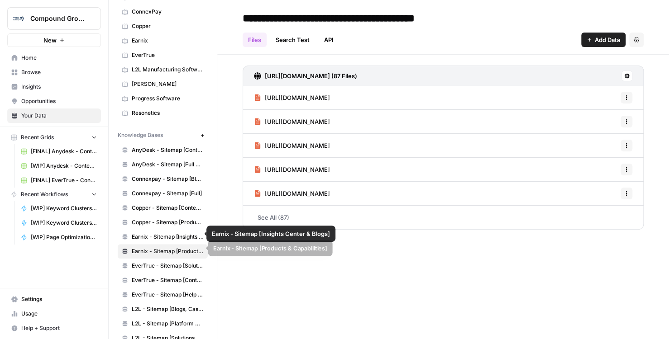
click at [165, 247] on span "Earnix - Sitemap [Products & Capabilities]" at bounding box center [168, 251] width 72 height 8
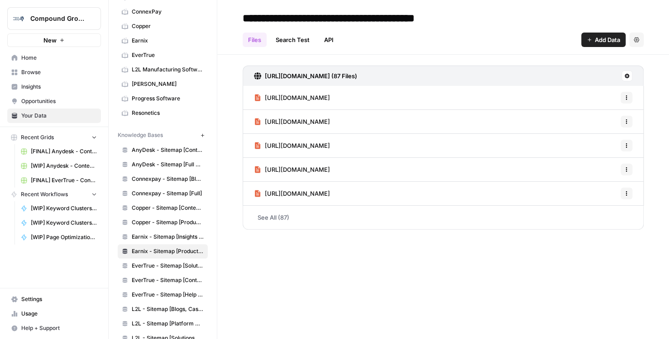
click at [370, 15] on input "**********" at bounding box center [352, 18] width 227 height 18
drag, startPoint x: 335, startPoint y: 15, endPoint x: 455, endPoint y: 18, distance: 120.8
click at [455, 18] on input "**********" at bounding box center [352, 18] width 227 height 18
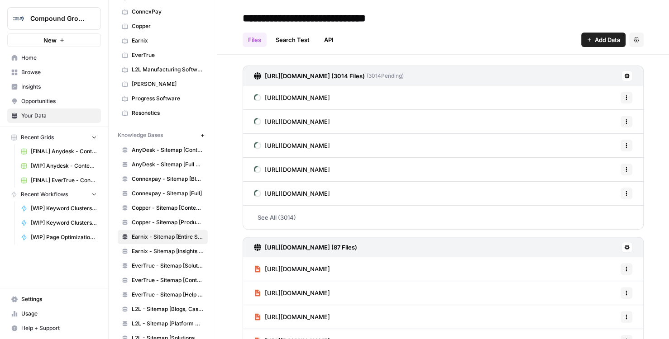
type input "**********"
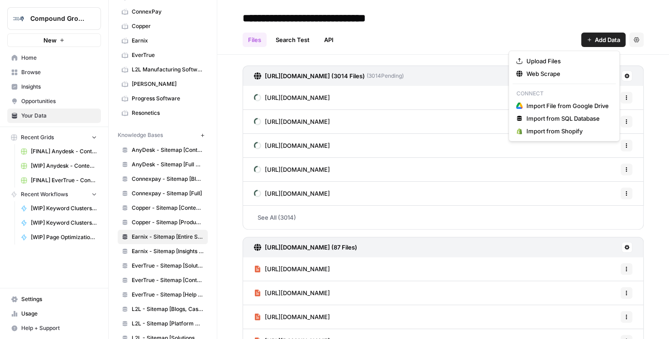
click at [601, 38] on span "Add Data" at bounding box center [606, 39] width 25 height 9
click at [544, 74] on span "Web Scrape" at bounding box center [567, 73] width 82 height 9
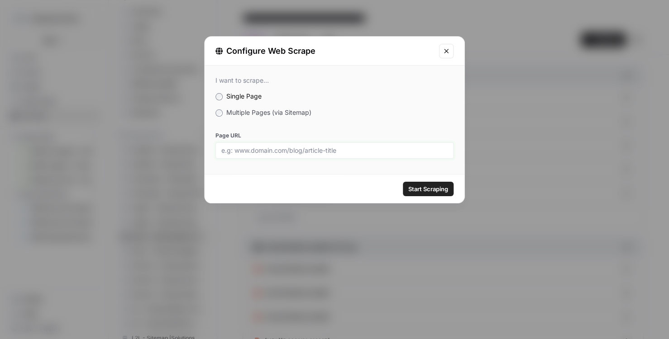
click at [287, 148] on input "Page URL" at bounding box center [334, 151] width 226 height 8
paste input "https://earnix.com/sitemaps/sitemap-landing_pages.xml"
type input "https://earnix.com/sitemaps/sitemap-landing_pages.xml"
drag, startPoint x: 425, startPoint y: 184, endPoint x: 442, endPoint y: 179, distance: 17.3
click at [425, 184] on button "Start Scraping" at bounding box center [428, 189] width 51 height 14
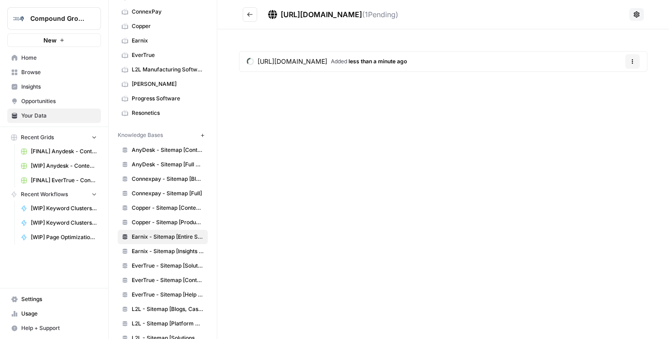
click at [244, 15] on button "Go back" at bounding box center [249, 14] width 14 height 14
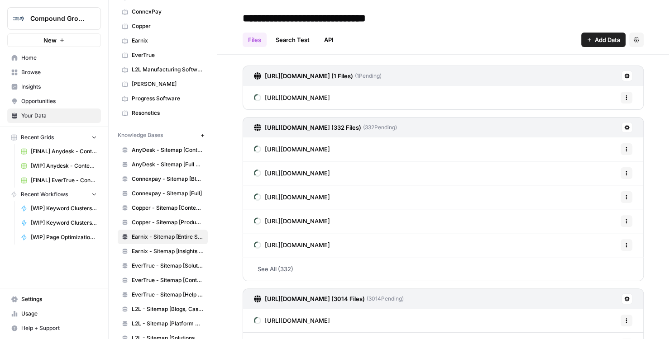
click at [160, 244] on link "Earnix - Sitemap [Insights Center & Blogs]" at bounding box center [163, 251] width 90 height 14
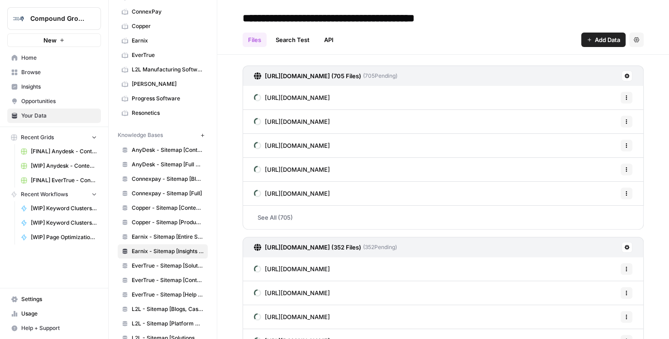
click at [159, 236] on span "Earnix - Sitemap [Entire Site]" at bounding box center [168, 237] width 72 height 8
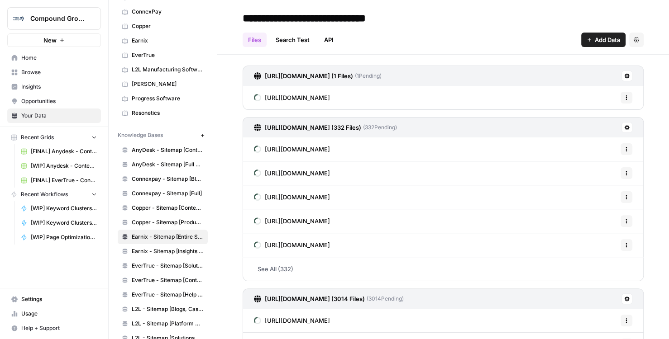
click at [375, 16] on input "**********" at bounding box center [318, 18] width 158 height 18
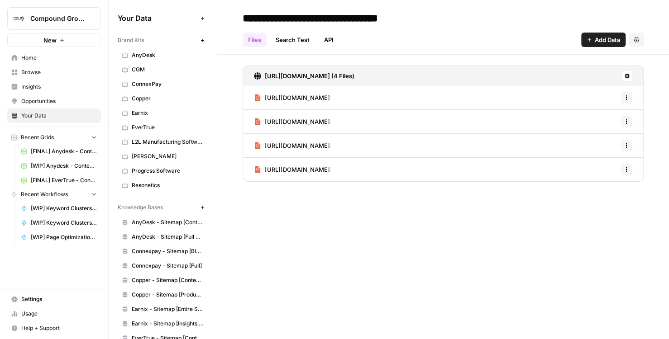
click at [598, 43] on span "Add Data" at bounding box center [606, 39] width 25 height 9
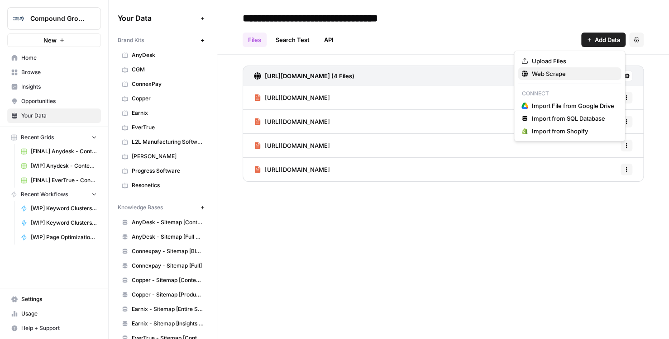
click at [557, 72] on span "Web Scrape" at bounding box center [572, 73] width 82 height 9
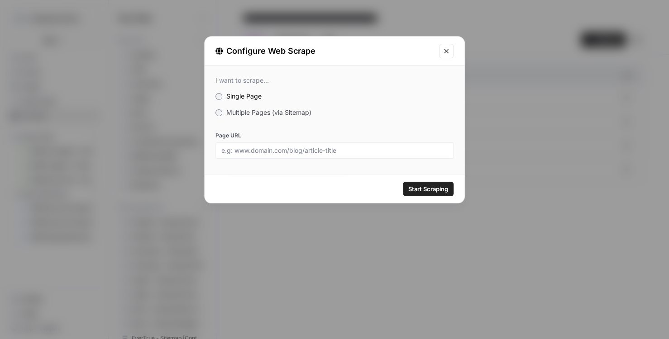
click at [244, 112] on span "Multiple Pages (via Sitemap)" at bounding box center [268, 113] width 85 height 8
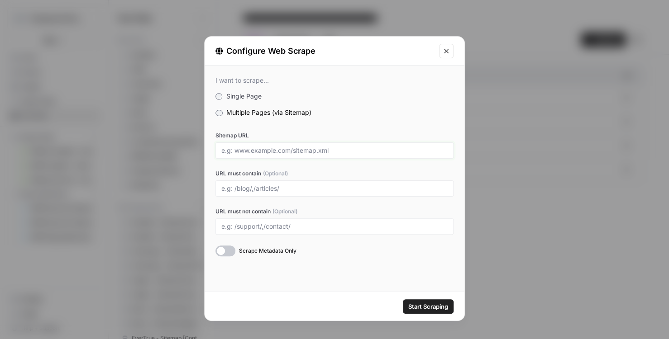
click at [262, 149] on input "Sitemap URL" at bounding box center [334, 151] width 226 height 8
paste input "https://www.l2l.com/sitemap.xml"
type input "https://www.l2l.com/sitemap.xml"
click at [411, 111] on label "Multiple Pages (via Sitemap)" at bounding box center [334, 112] width 238 height 9
click at [439, 306] on span "Start Scraping" at bounding box center [428, 306] width 40 height 9
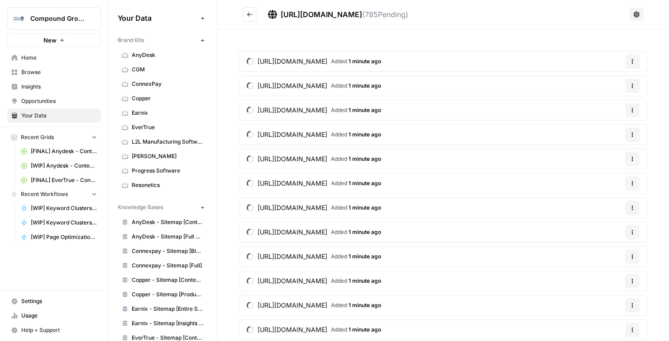
click at [248, 14] on icon "Go back" at bounding box center [250, 14] width 6 height 6
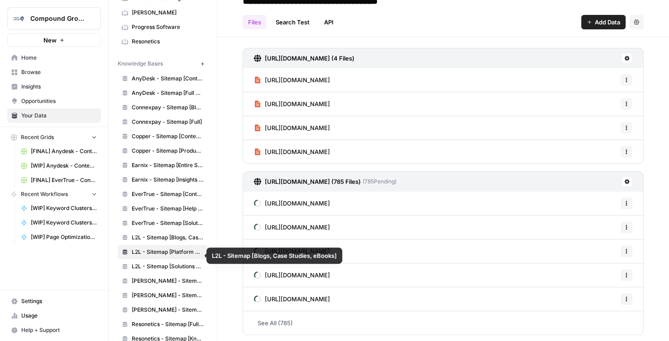
scroll to position [145, 0]
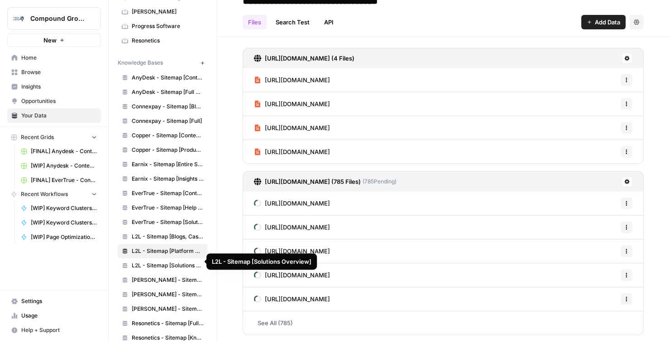
click at [156, 268] on link "L2L - Sitemap [Solutions Overview]" at bounding box center [163, 266] width 90 height 14
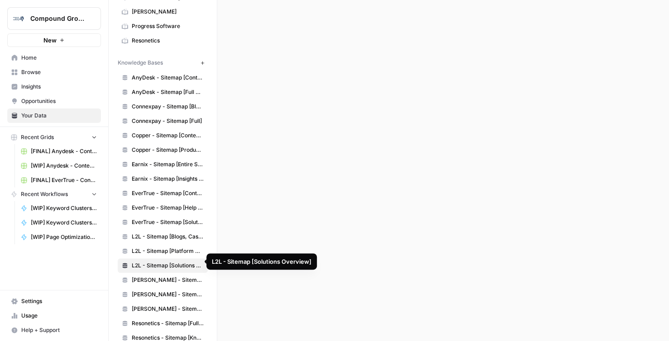
click at [156, 262] on span "L2L - Sitemap [Solutions Overview]" at bounding box center [168, 266] width 72 height 8
click at [163, 247] on span "L2L - Sitemap [Platform Overview]" at bounding box center [168, 251] width 72 height 8
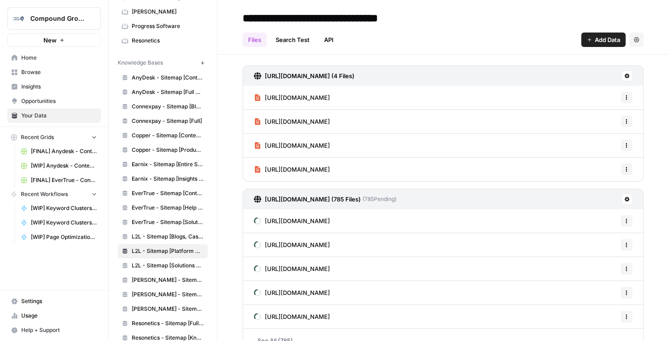
click at [326, 16] on input "**********" at bounding box center [333, 18] width 189 height 18
drag, startPoint x: 322, startPoint y: 16, endPoint x: 417, endPoint y: 14, distance: 94.5
click at [417, 14] on input "**********" at bounding box center [333, 18] width 189 height 18
type input "**********"
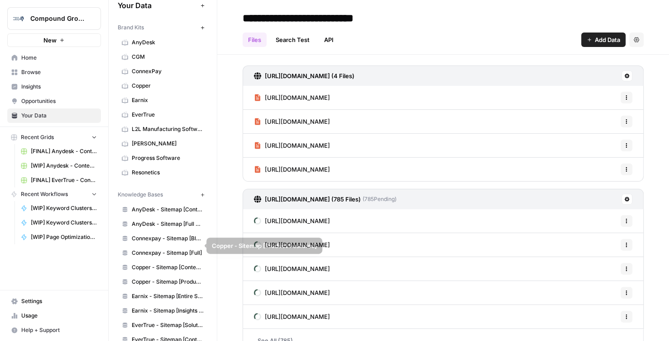
scroll to position [9, 0]
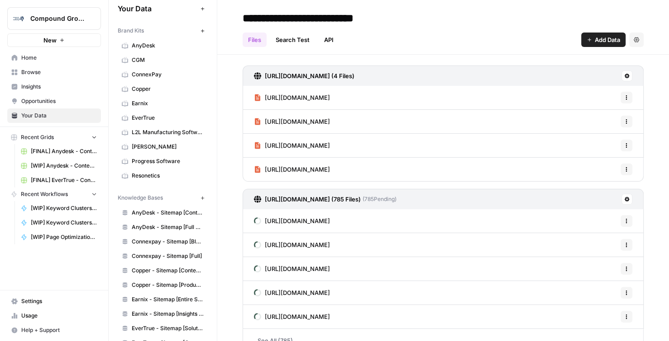
click at [171, 154] on link "Progress Software" at bounding box center [163, 161] width 90 height 14
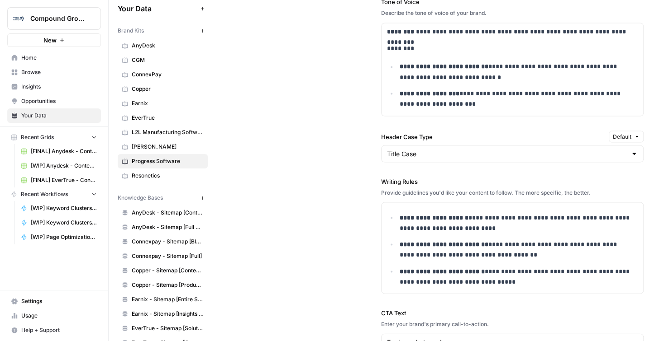
scroll to position [760, 0]
drag, startPoint x: 231, startPoint y: 13, endPoint x: 516, endPoint y: 261, distance: 377.7
click at [517, 266] on div "**********" at bounding box center [442, 98] width 451 height 1716
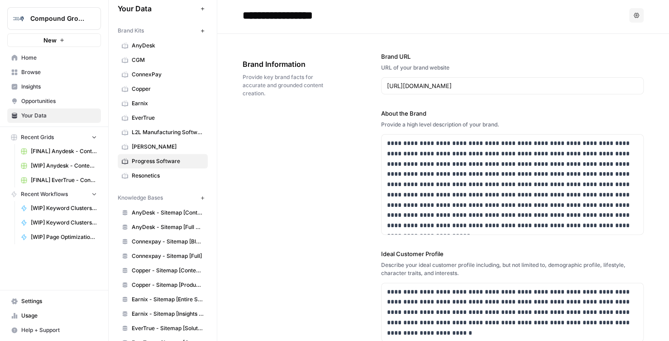
scroll to position [0, 0]
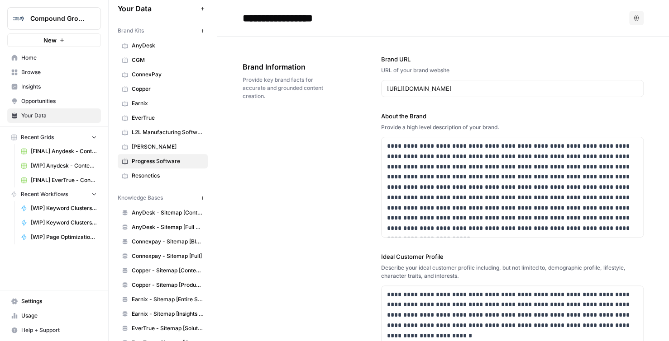
click at [631, 21] on button "Options" at bounding box center [636, 18] width 14 height 14
drag, startPoint x: 324, startPoint y: 114, endPoint x: 322, endPoint y: 107, distance: 6.6
click at [323, 113] on div "Brand Information Provide key brand facts for accurate and grounded content cre…" at bounding box center [286, 80] width 88 height 75
click at [302, 23] on input "**********" at bounding box center [311, 18] width 145 height 18
click at [284, 116] on div "Brand Information Provide key brand facts for accurate and grounded content cre…" at bounding box center [286, 80] width 88 height 75
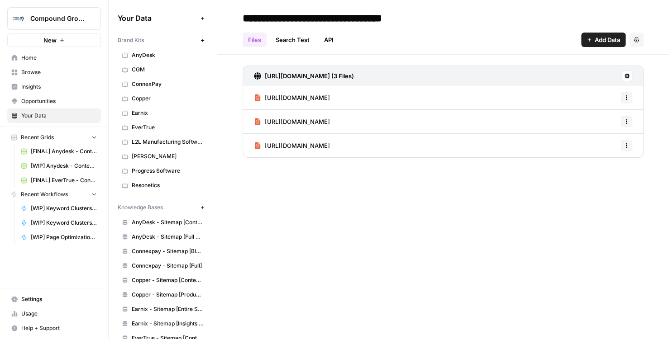
click at [284, 76] on h3 "[URL][DOMAIN_NAME] (3 Files)" at bounding box center [309, 75] width 89 height 9
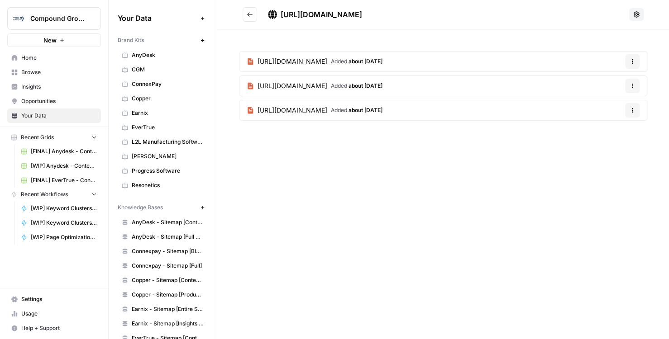
drag, startPoint x: 365, startPoint y: 14, endPoint x: 275, endPoint y: 13, distance: 90.5
click at [275, 13] on div "[URL][DOMAIN_NAME]" at bounding box center [446, 14] width 357 height 11
copy span "[URL][DOMAIN_NAME]"
click at [252, 14] on icon "Go back" at bounding box center [250, 14] width 6 height 6
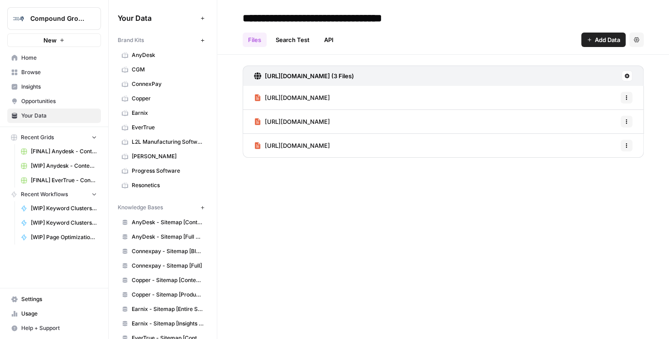
click at [635, 41] on icon "button" at bounding box center [635, 39] width 5 height 5
click at [609, 62] on span "Delete Knowledge Base" at bounding box center [598, 61] width 67 height 9
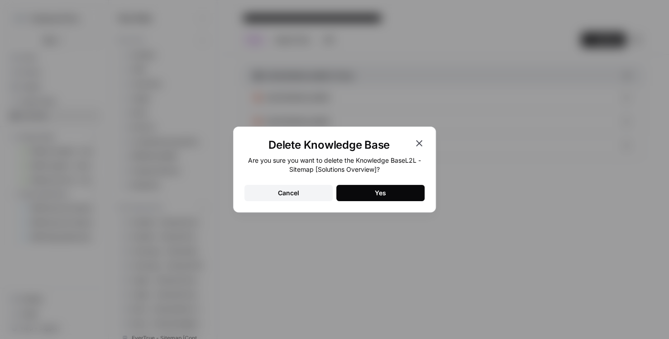
click at [394, 198] on button "Yes" at bounding box center [380, 193] width 88 height 16
